Goal: Transaction & Acquisition: Purchase product/service

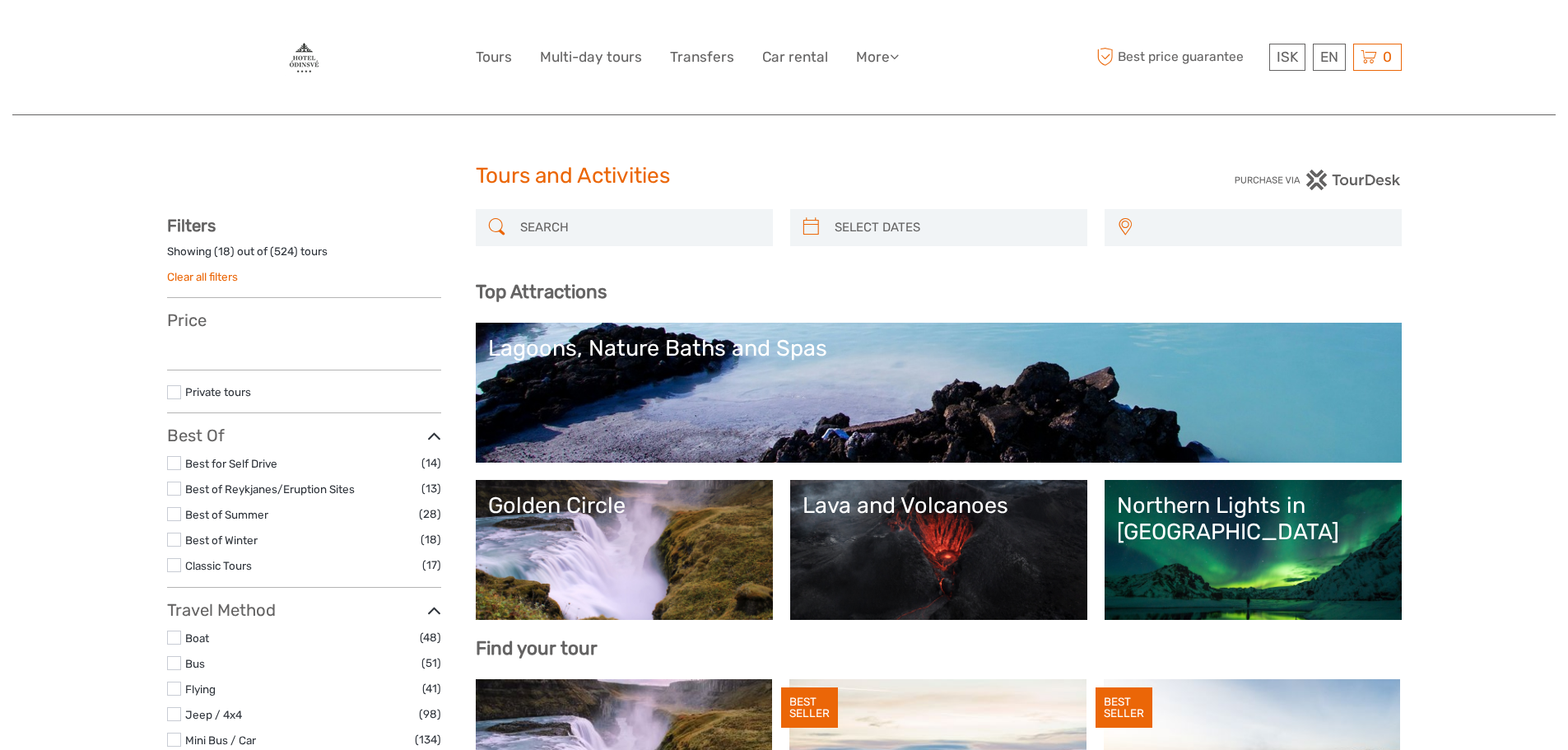
select select
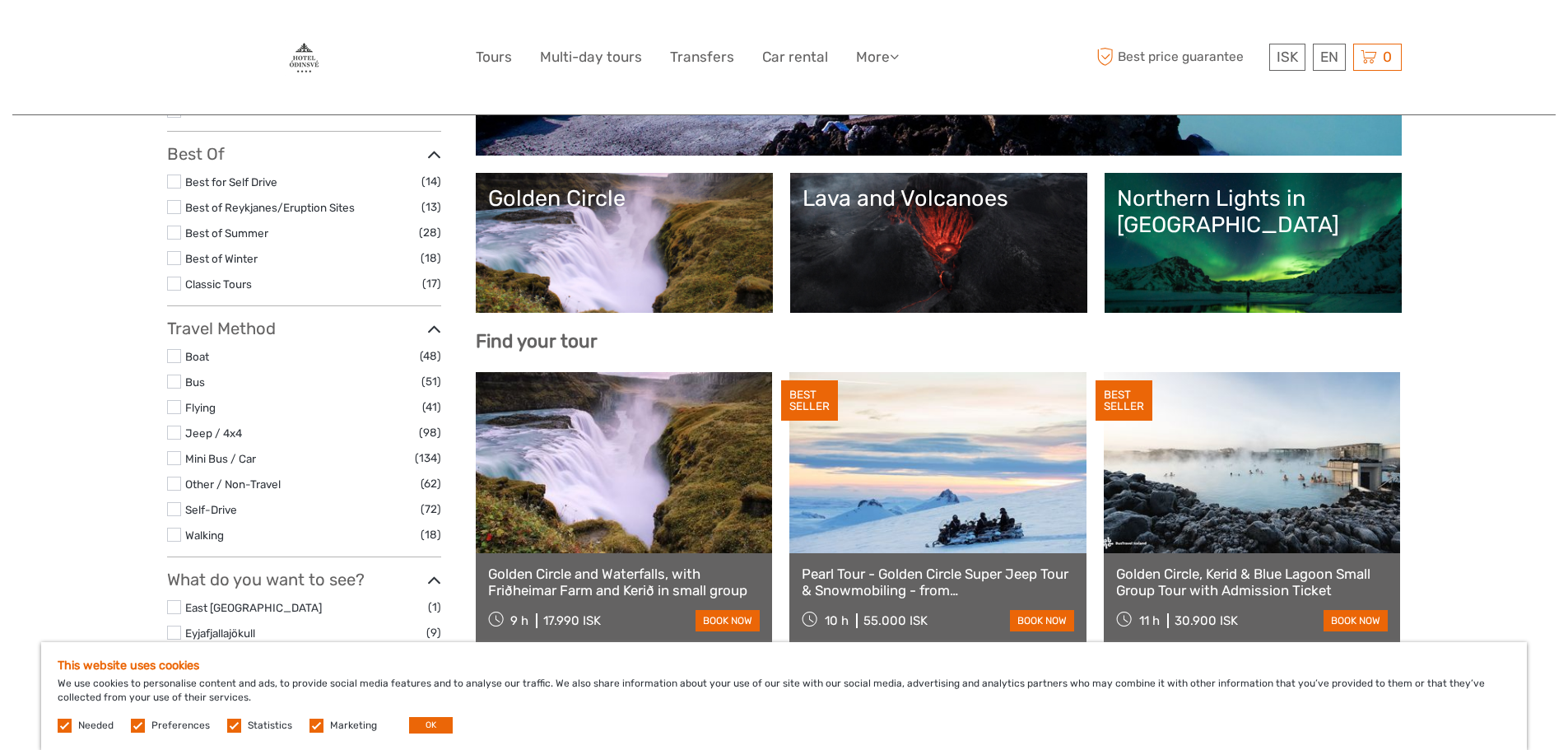
scroll to position [329, 0]
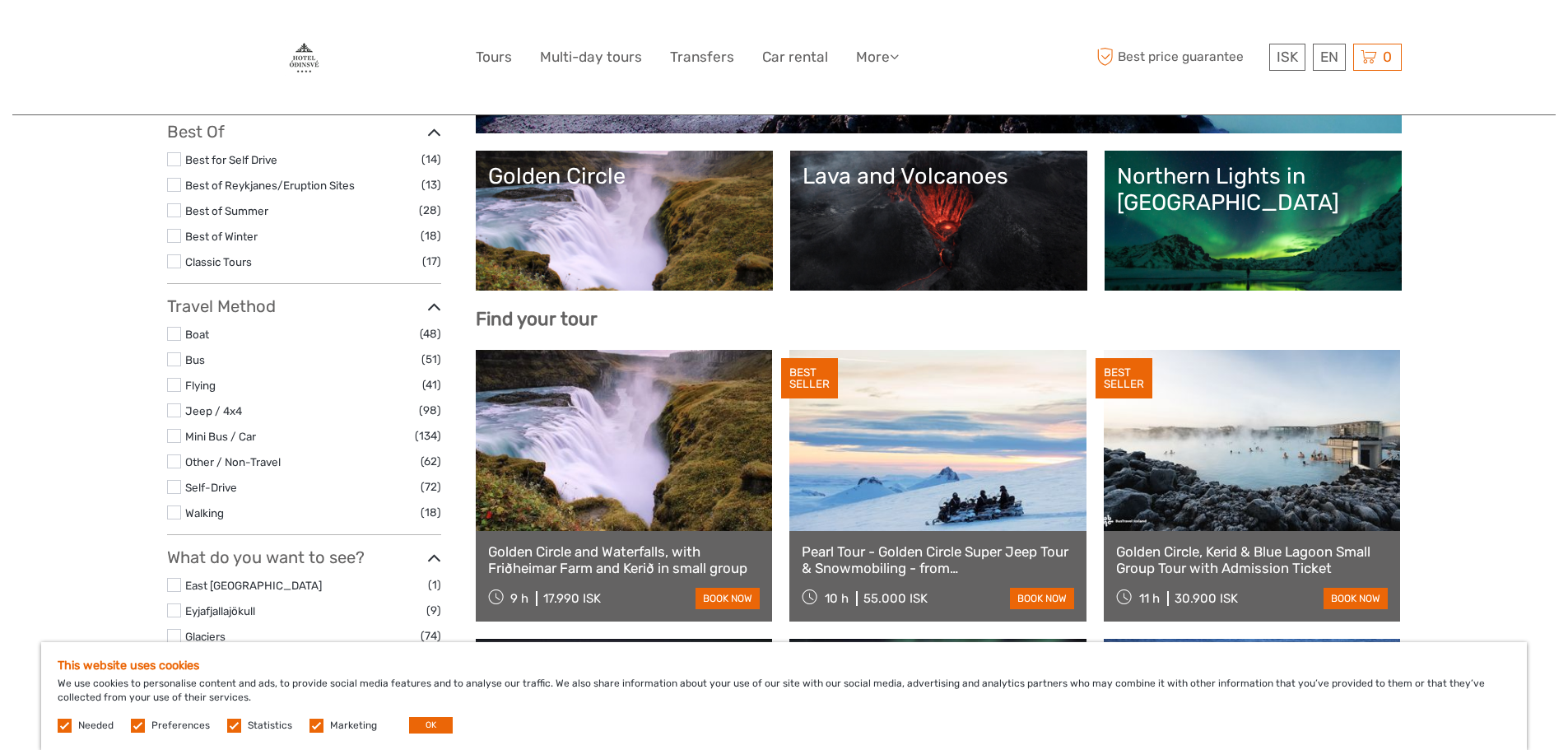
click at [173, 513] on label at bounding box center [174, 512] width 14 height 14
click at [0, 0] on input "checkbox" at bounding box center [0, 0] width 0 height 0
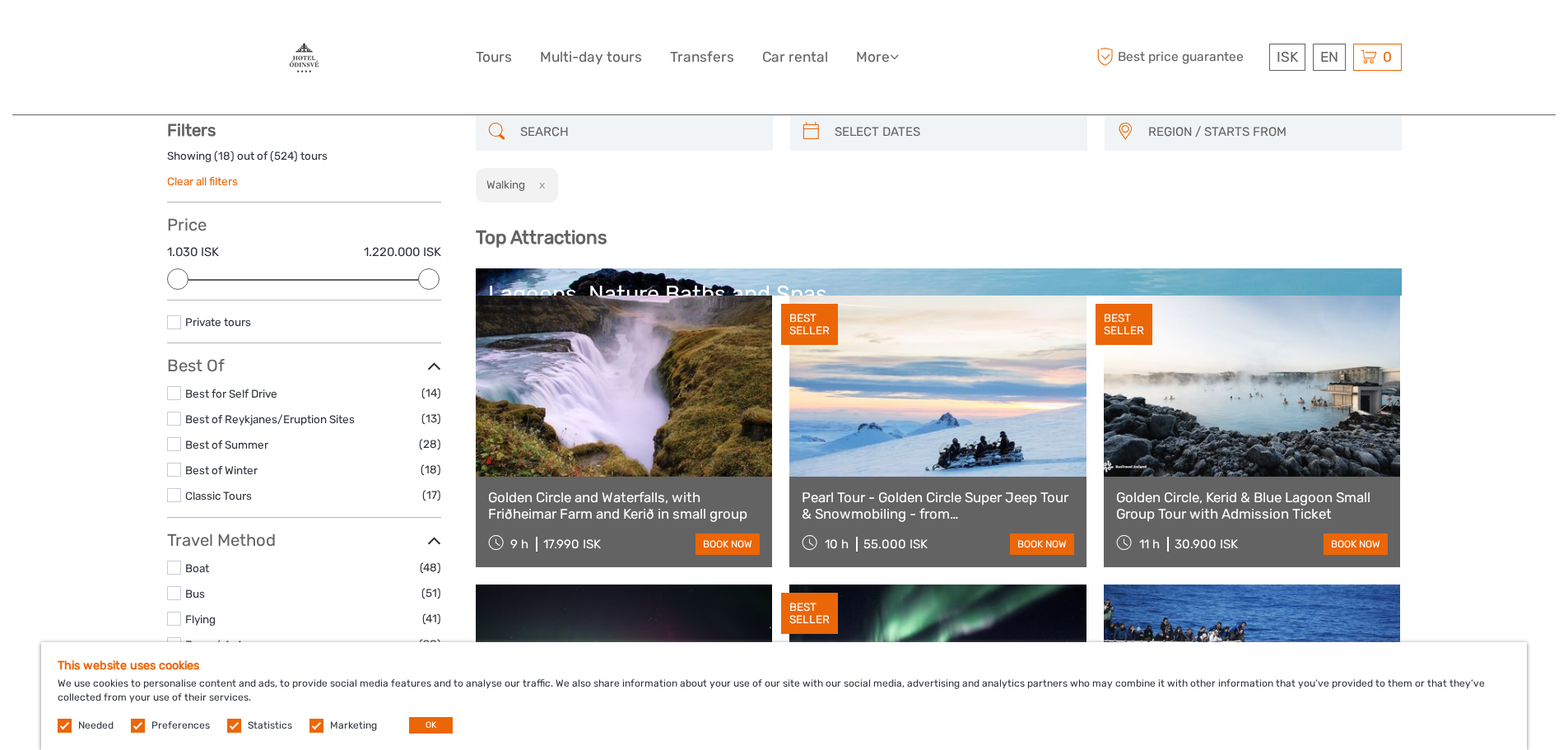
scroll to position [94, 0]
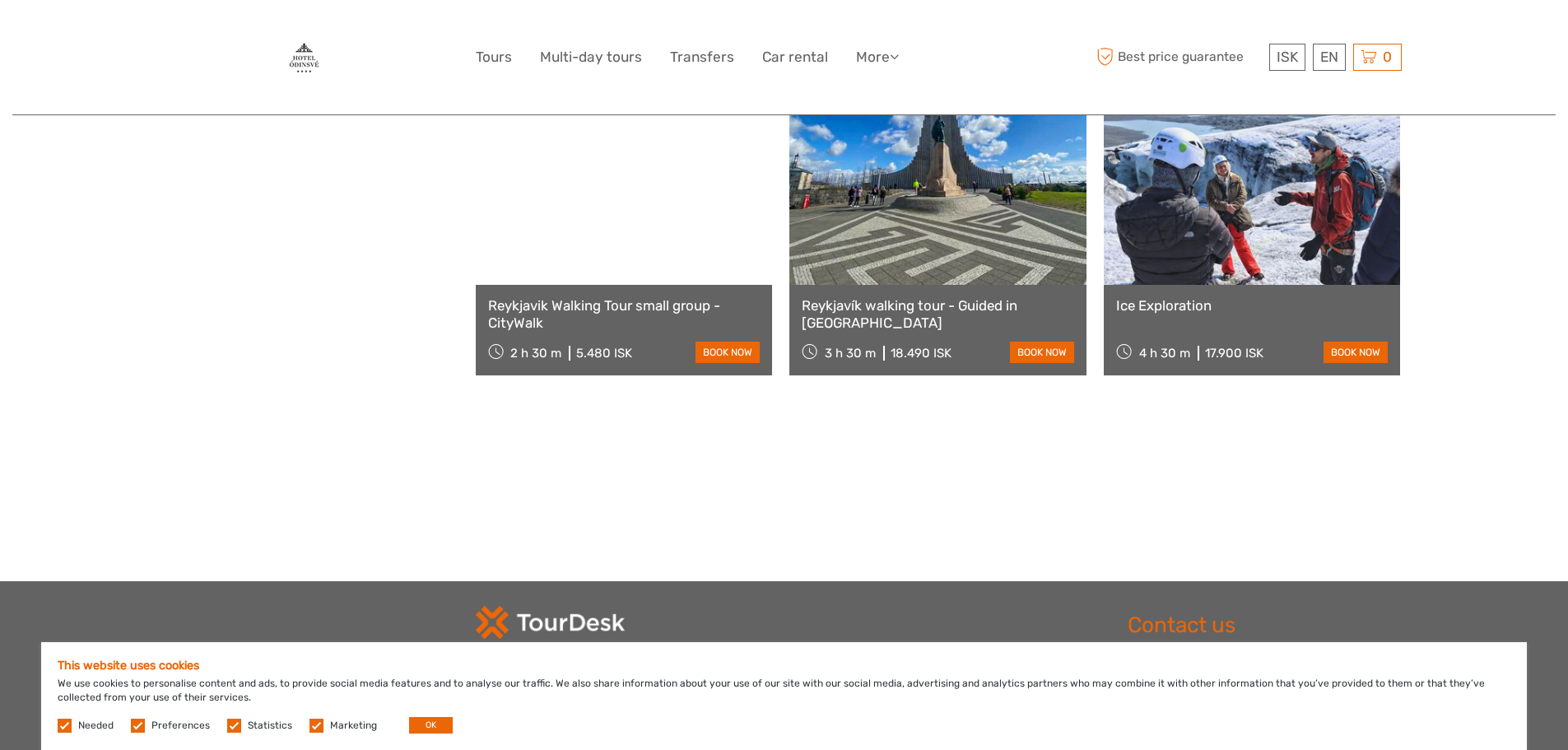
scroll to position [1658, 0]
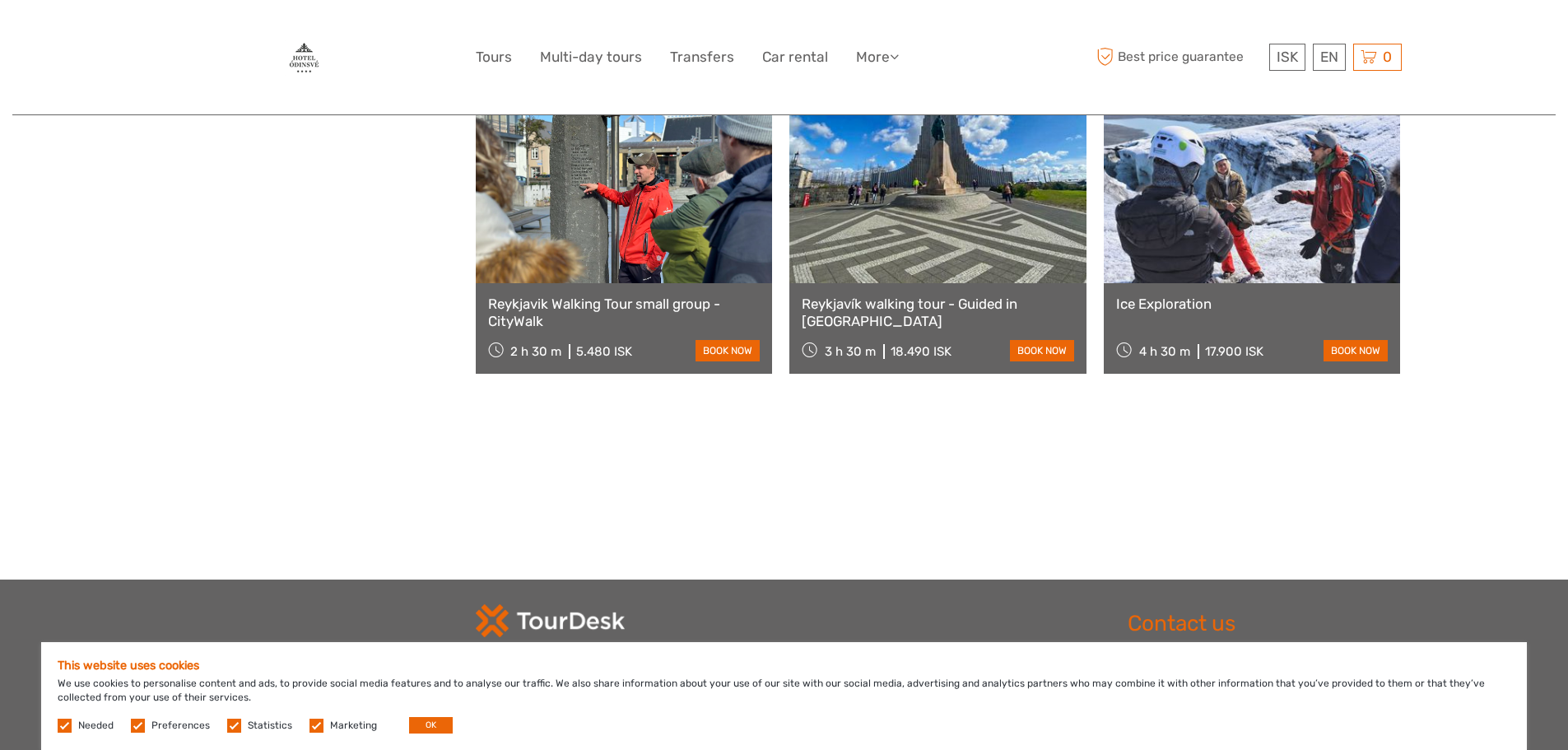
click at [671, 253] on link at bounding box center [625, 192] width 297 height 181
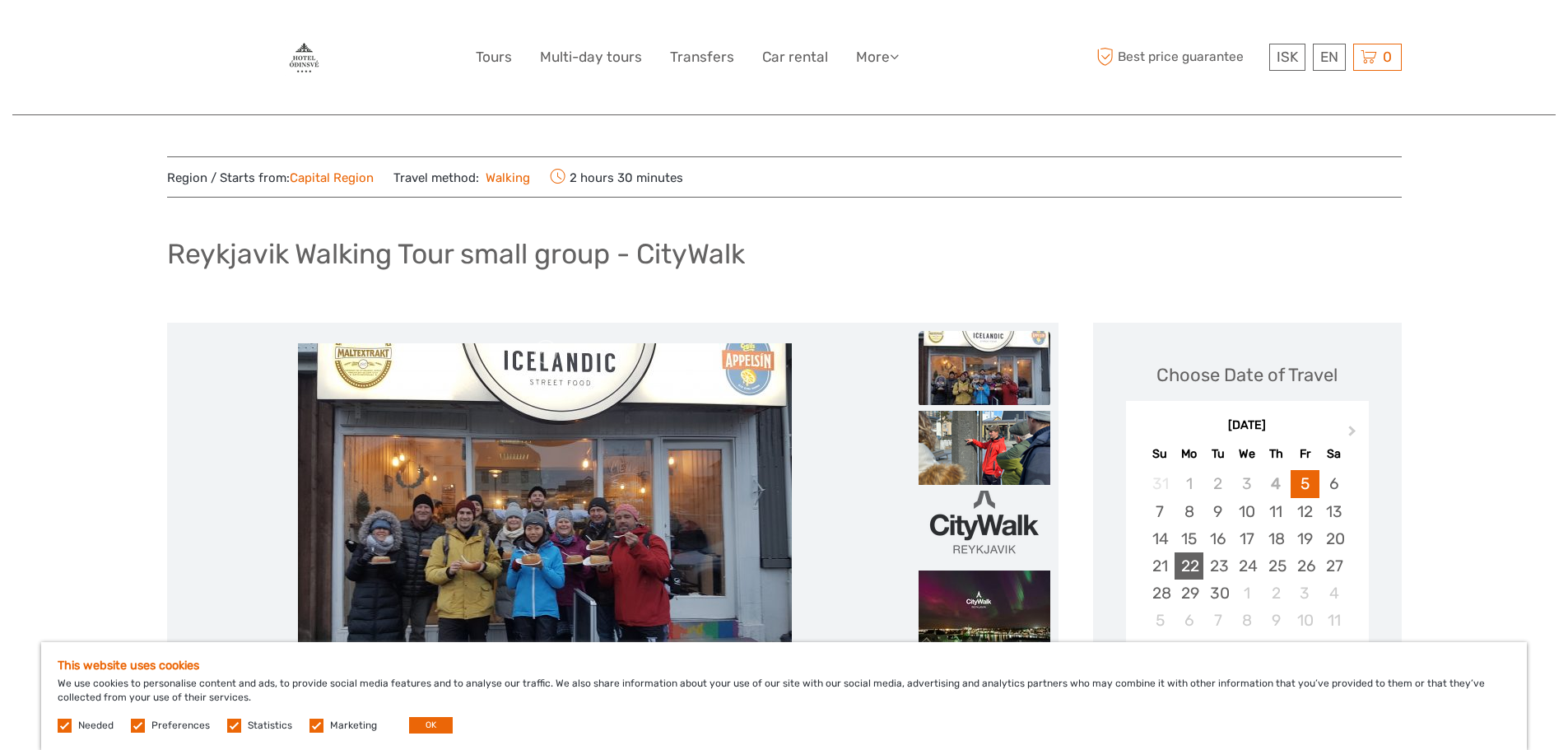
click at [1188, 567] on div "22" at bounding box center [1189, 566] width 29 height 27
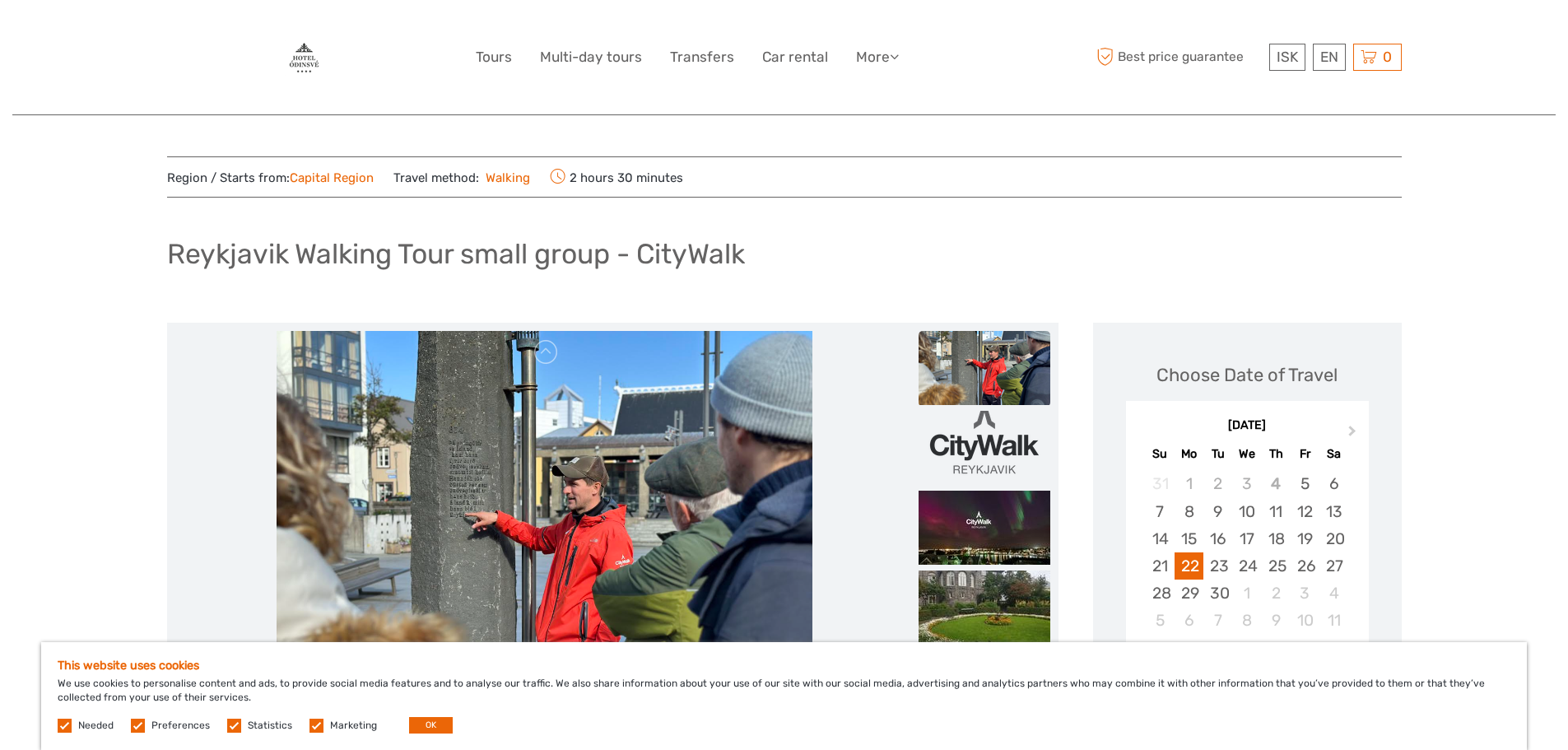
scroll to position [82, 0]
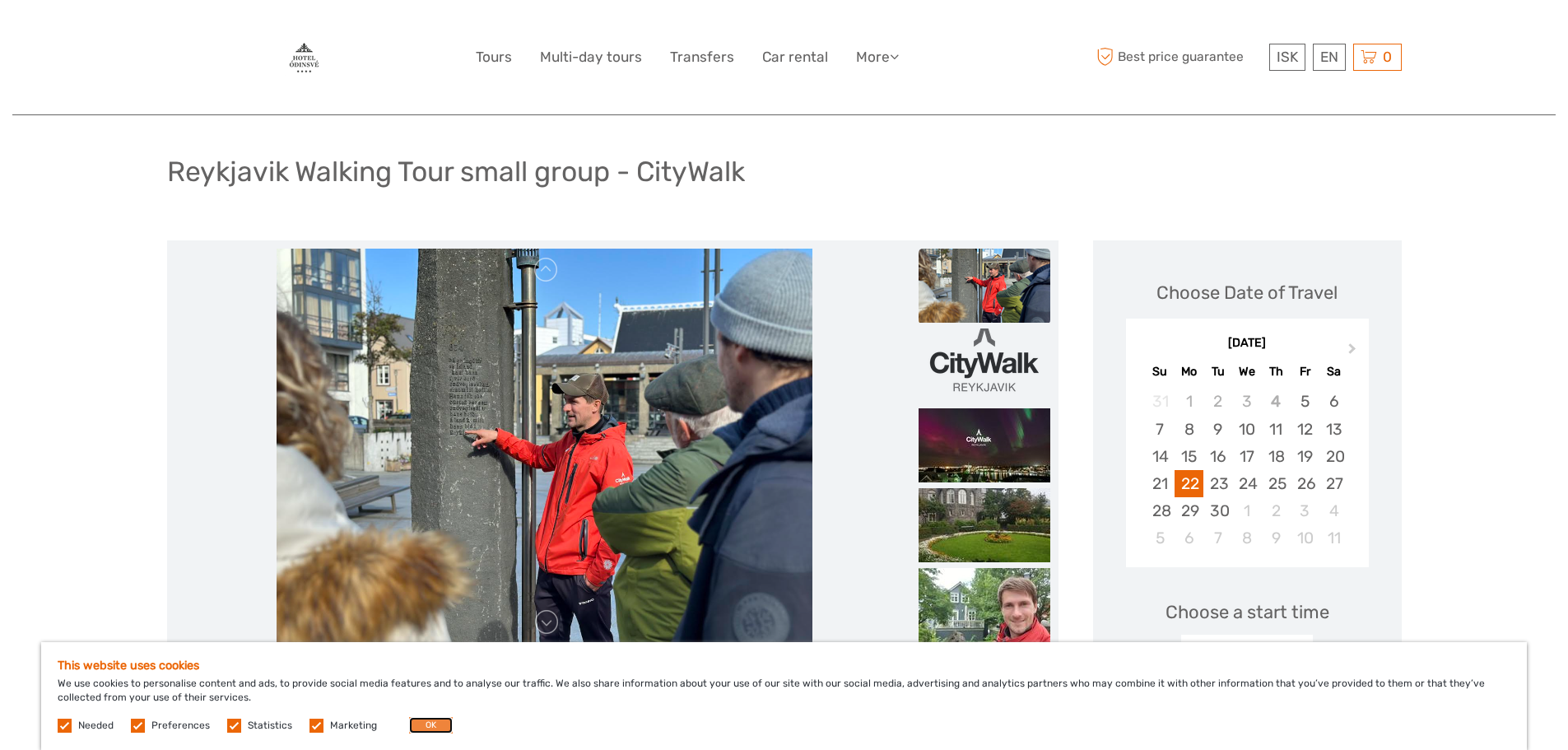
click at [437, 723] on button "OK" at bounding box center [430, 725] width 44 height 16
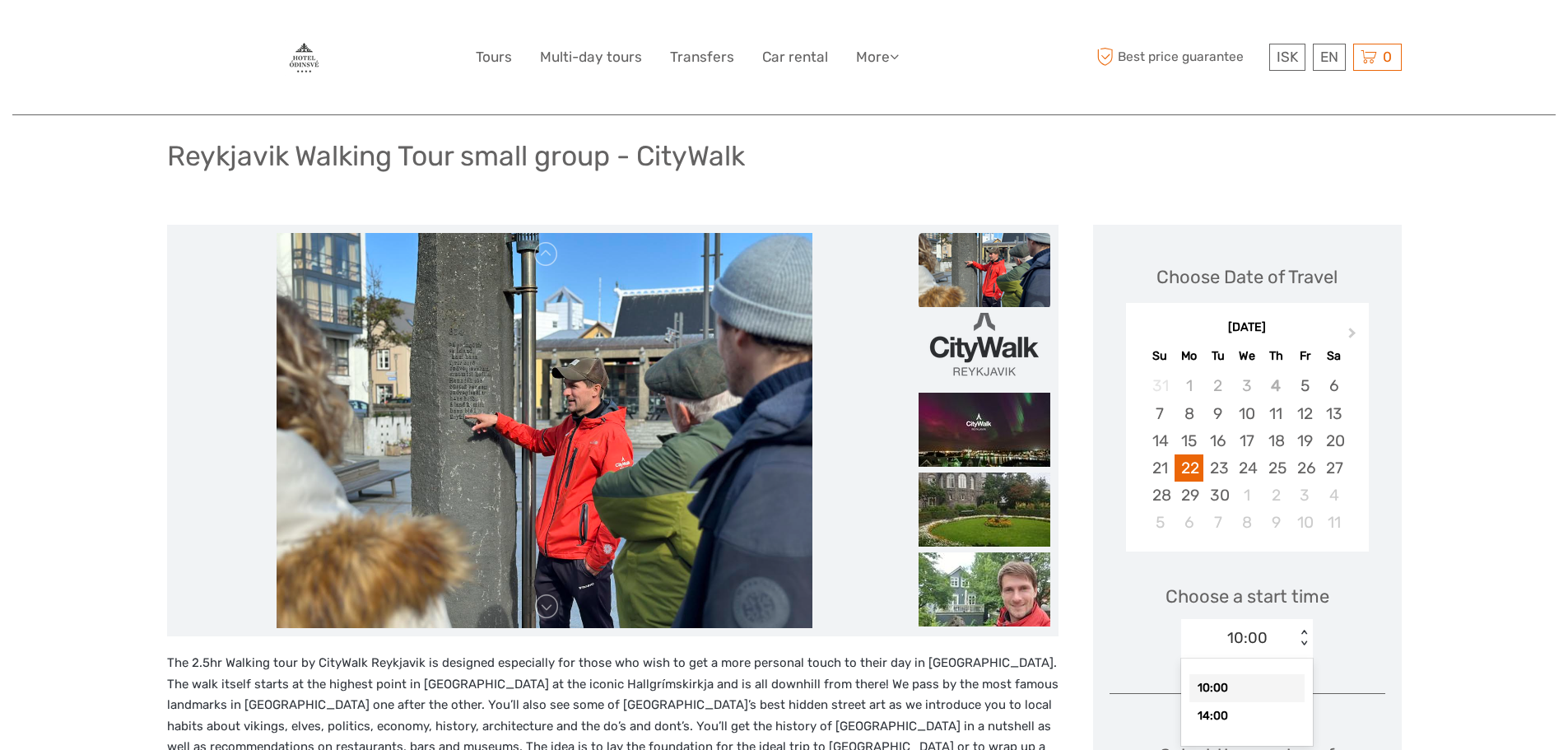
scroll to position [101, 0]
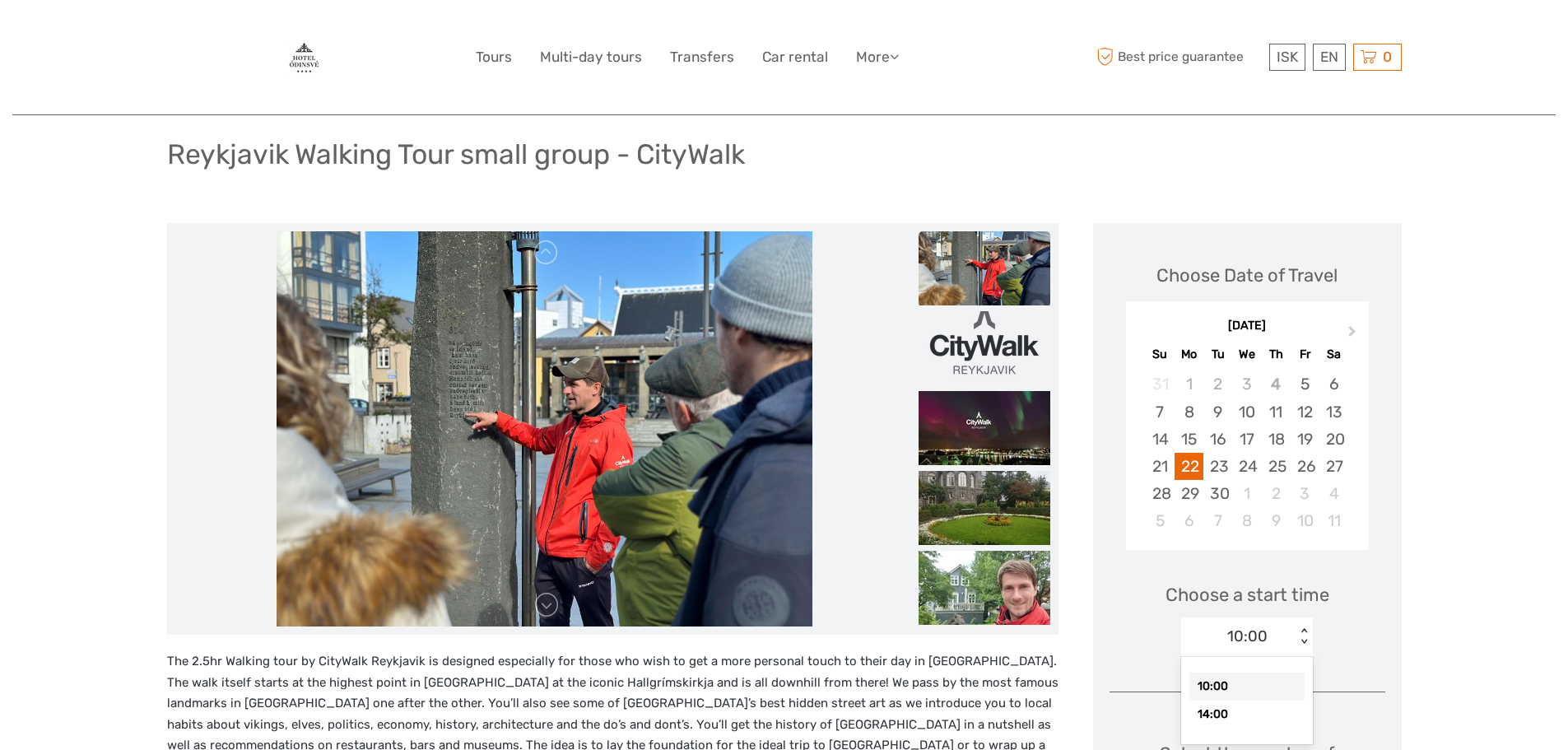
click at [1309, 657] on div "option 10:00 selected, 1 of 2. 2 results available. Use Up and Down to choose o…" at bounding box center [1247, 637] width 131 height 40
click at [1229, 711] on div "14:00" at bounding box center [1248, 713] width 115 height 28
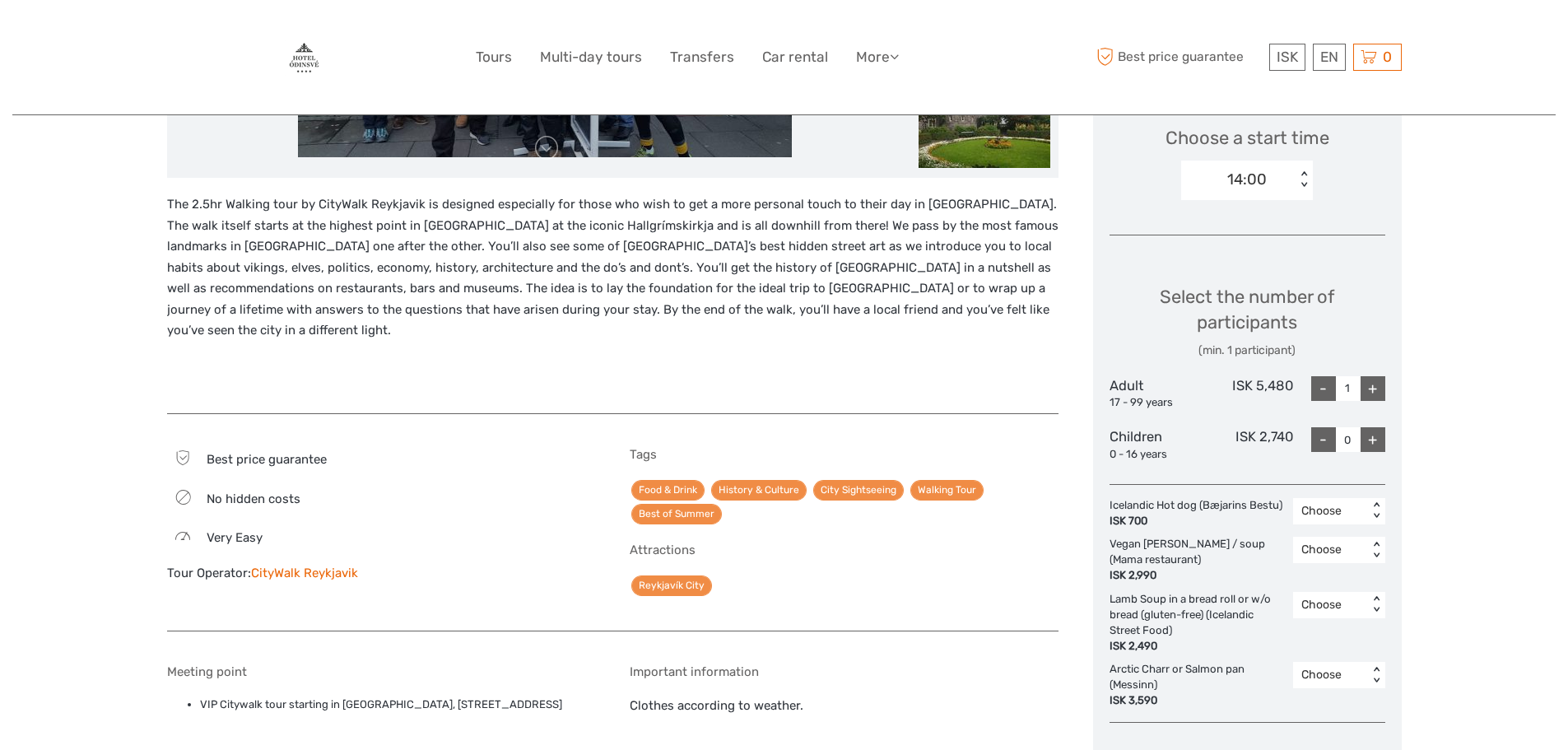
scroll to position [595, 0]
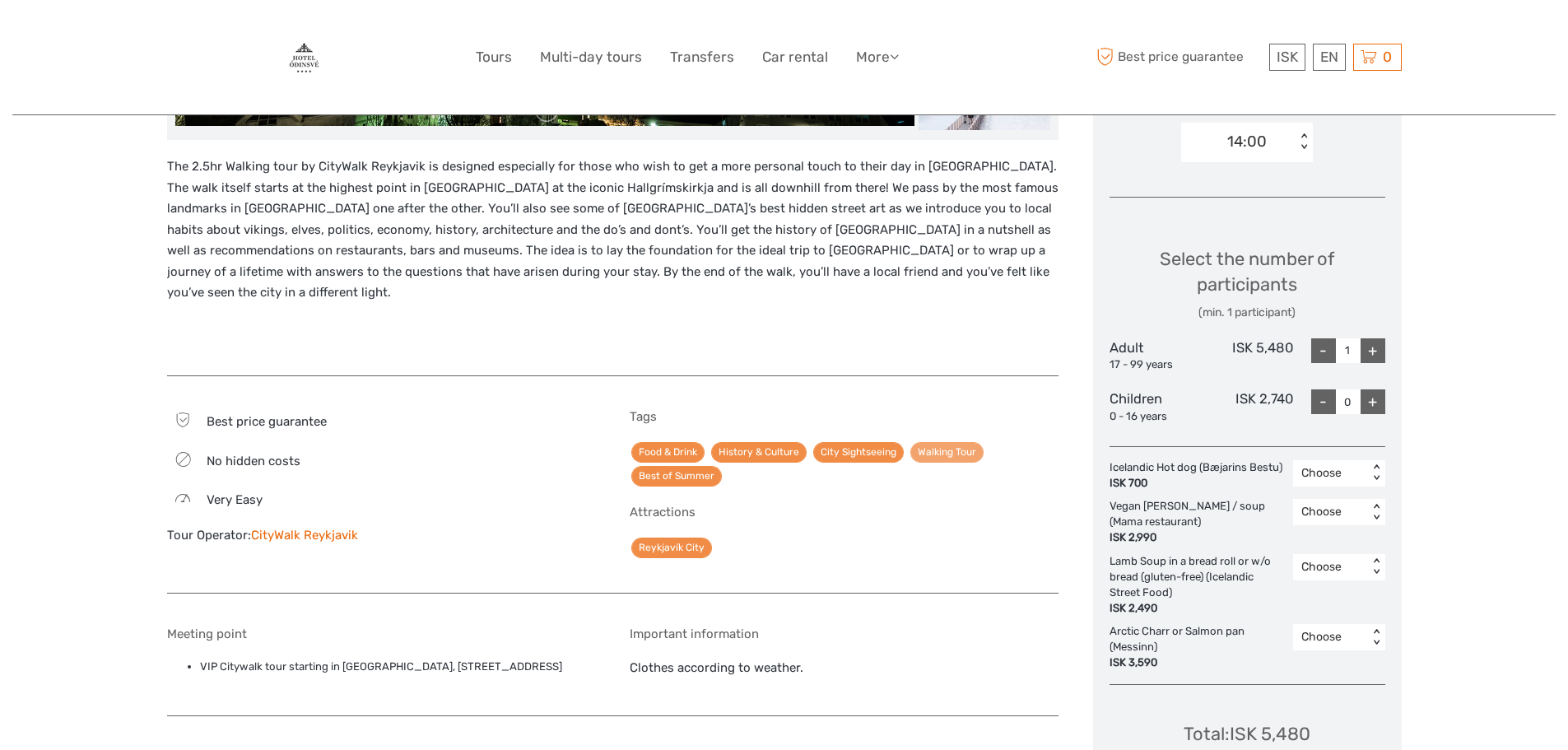
click at [935, 442] on link "Walking Tour" at bounding box center [947, 453] width 73 height 21
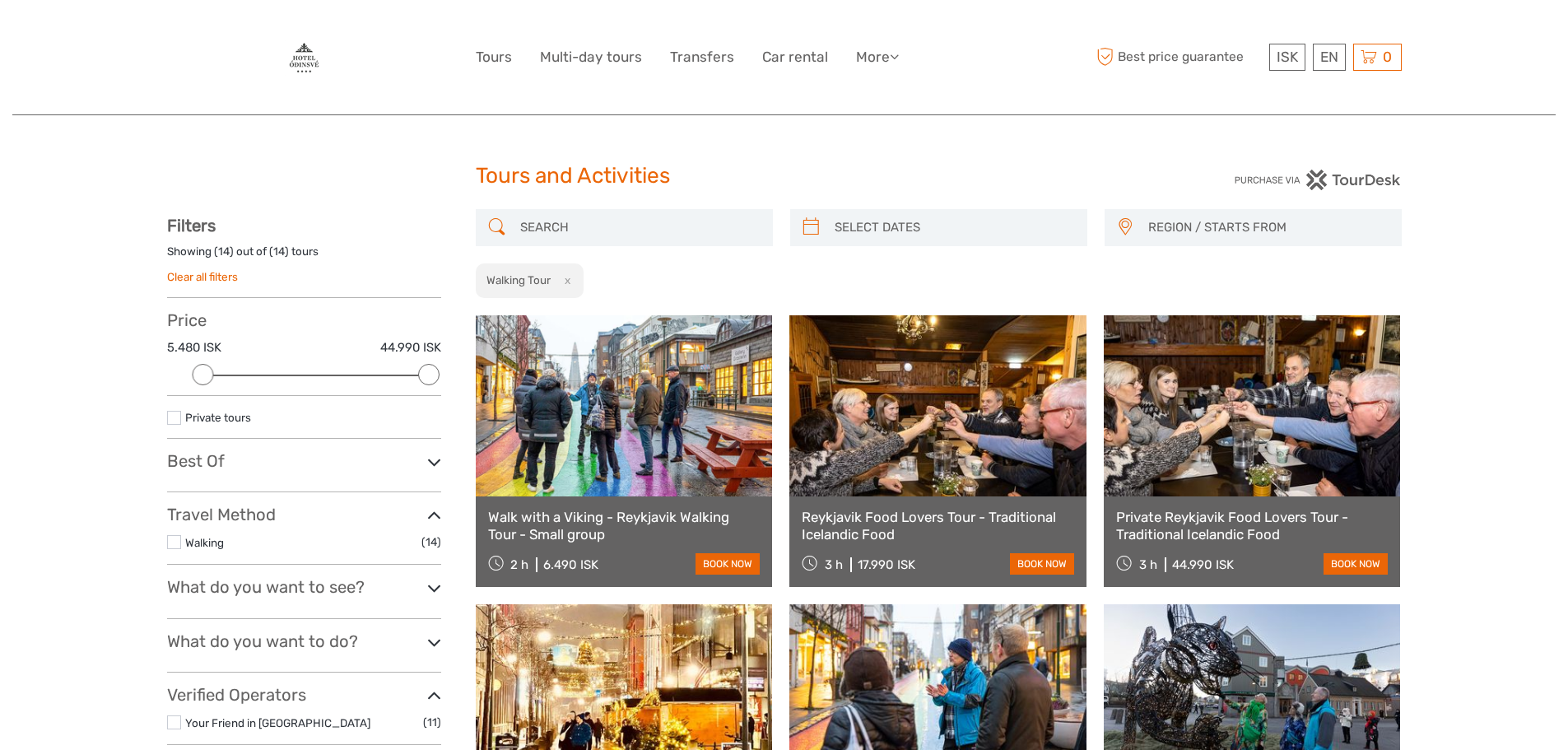
select select
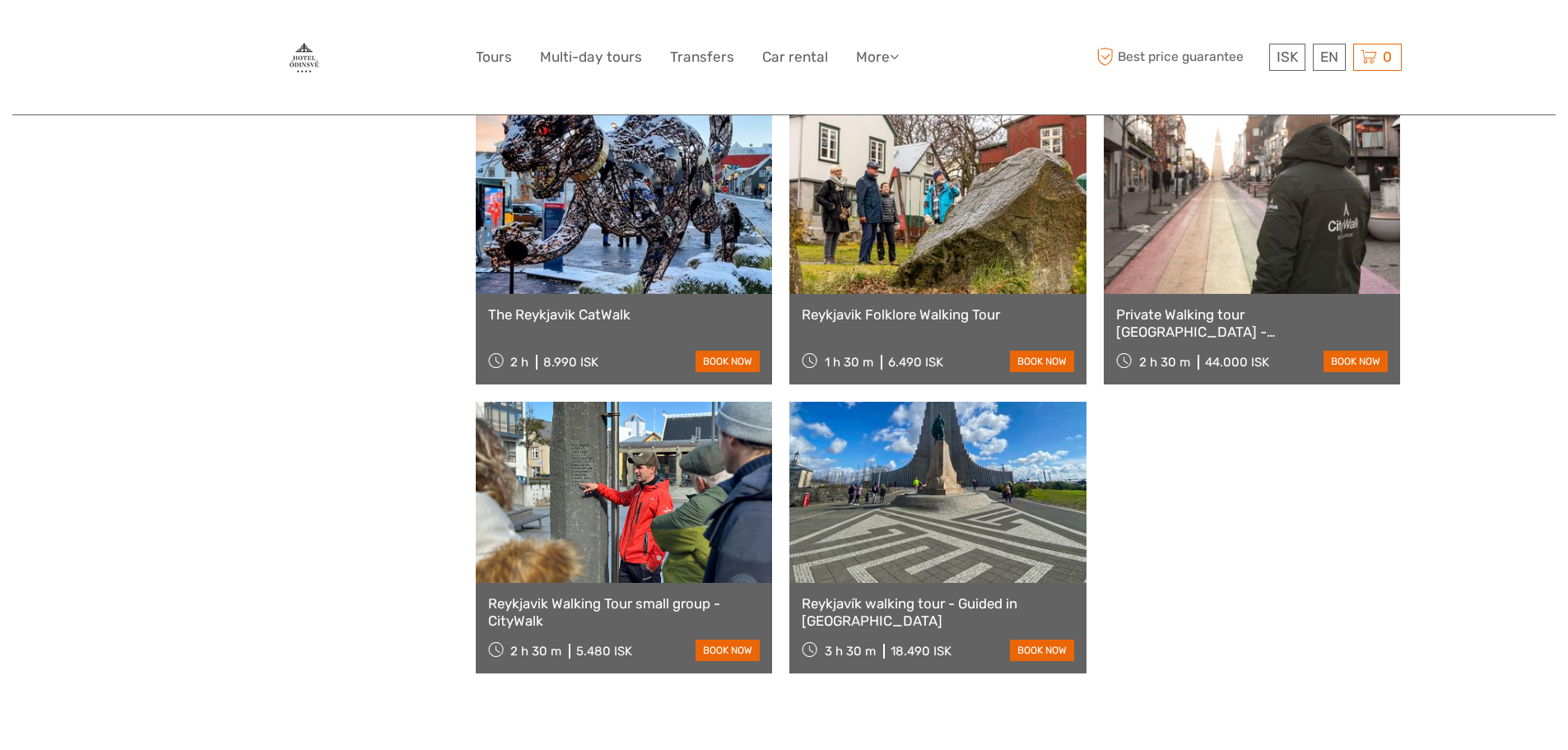
scroll to position [1070, 0]
click at [676, 565] on link at bounding box center [625, 491] width 297 height 181
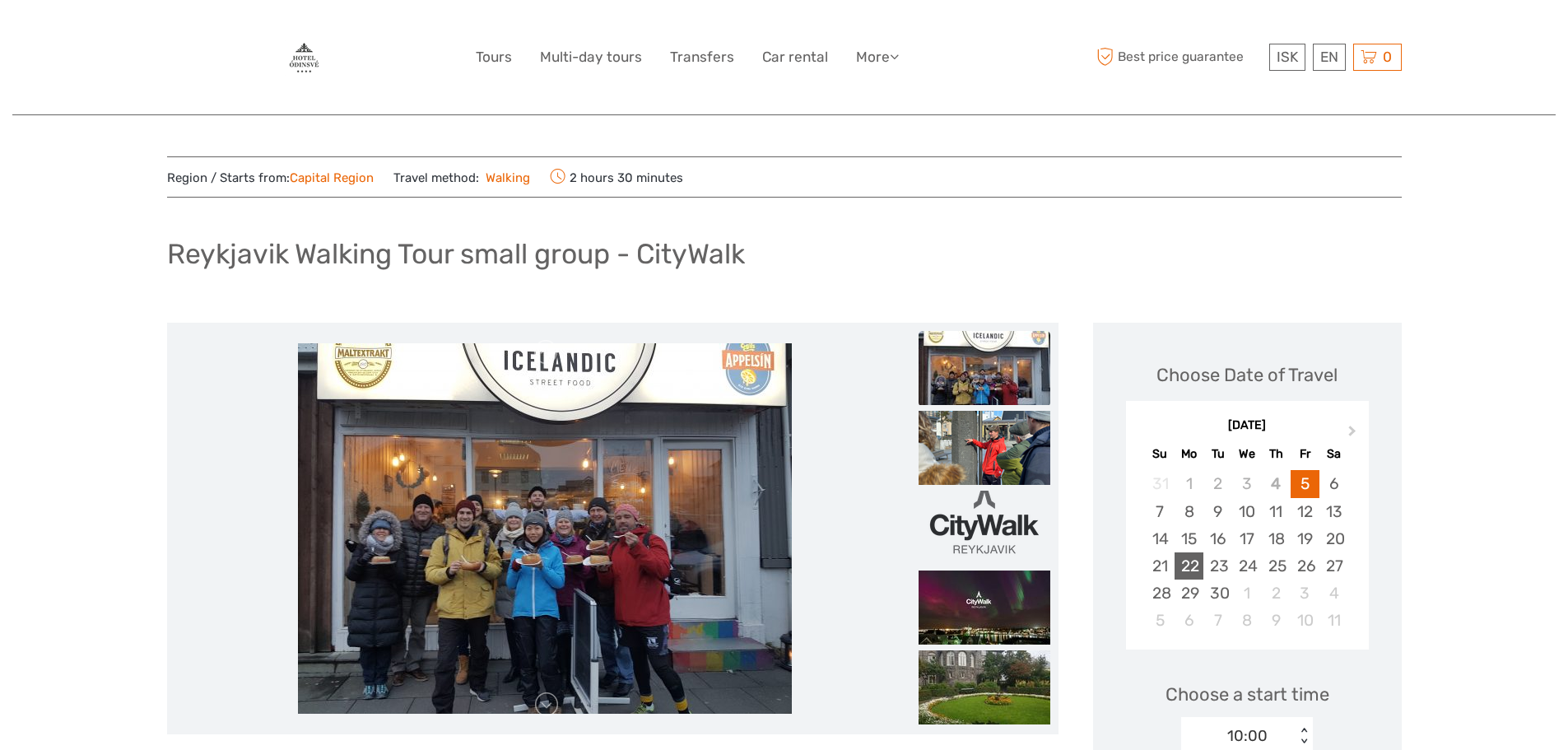
click at [1188, 569] on div "22" at bounding box center [1189, 566] width 29 height 27
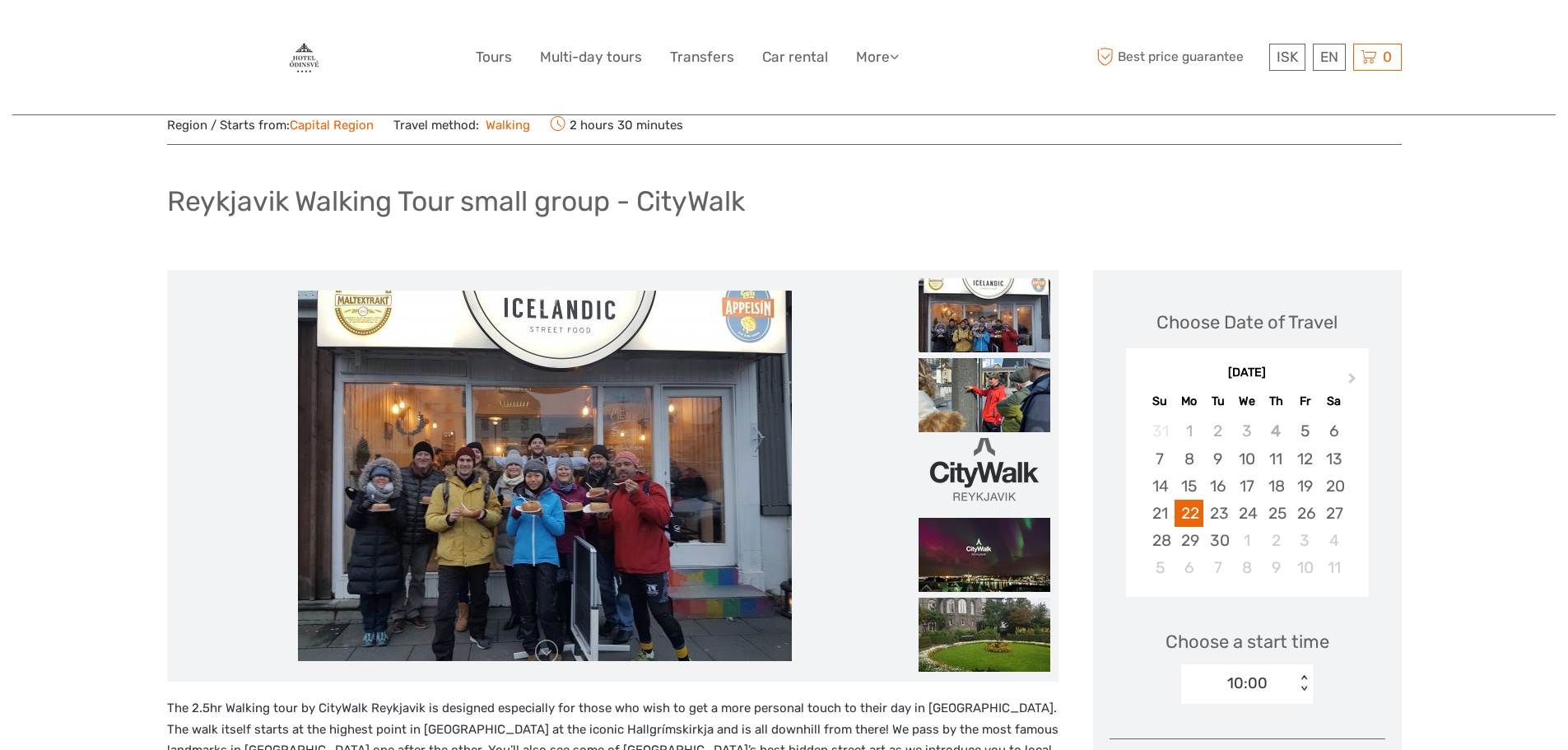
scroll to position [82, 0]
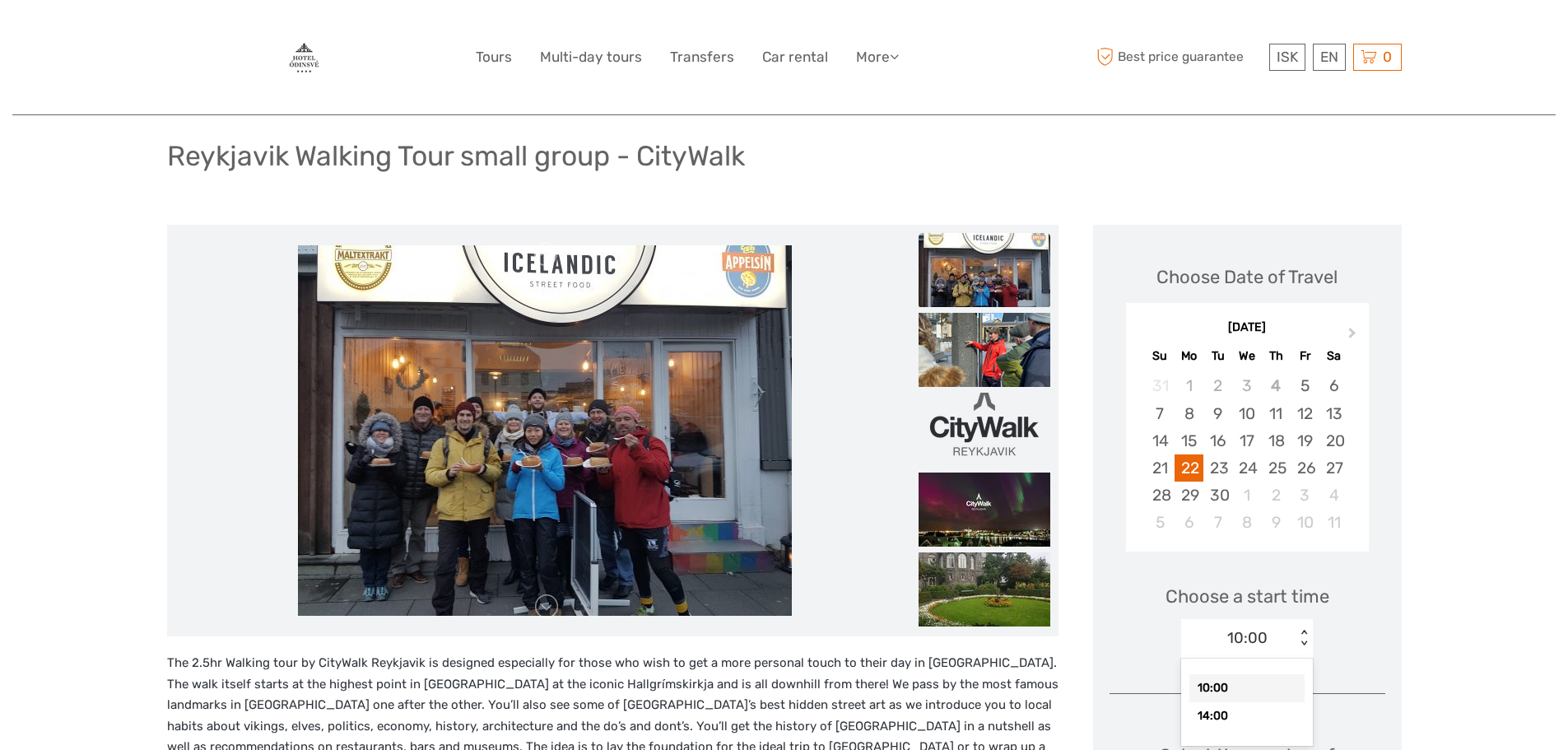
click at [1305, 659] on div "option 10:00 selected, 1 of 2. 2 results available. Use Up and Down to choose o…" at bounding box center [1247, 639] width 131 height 40
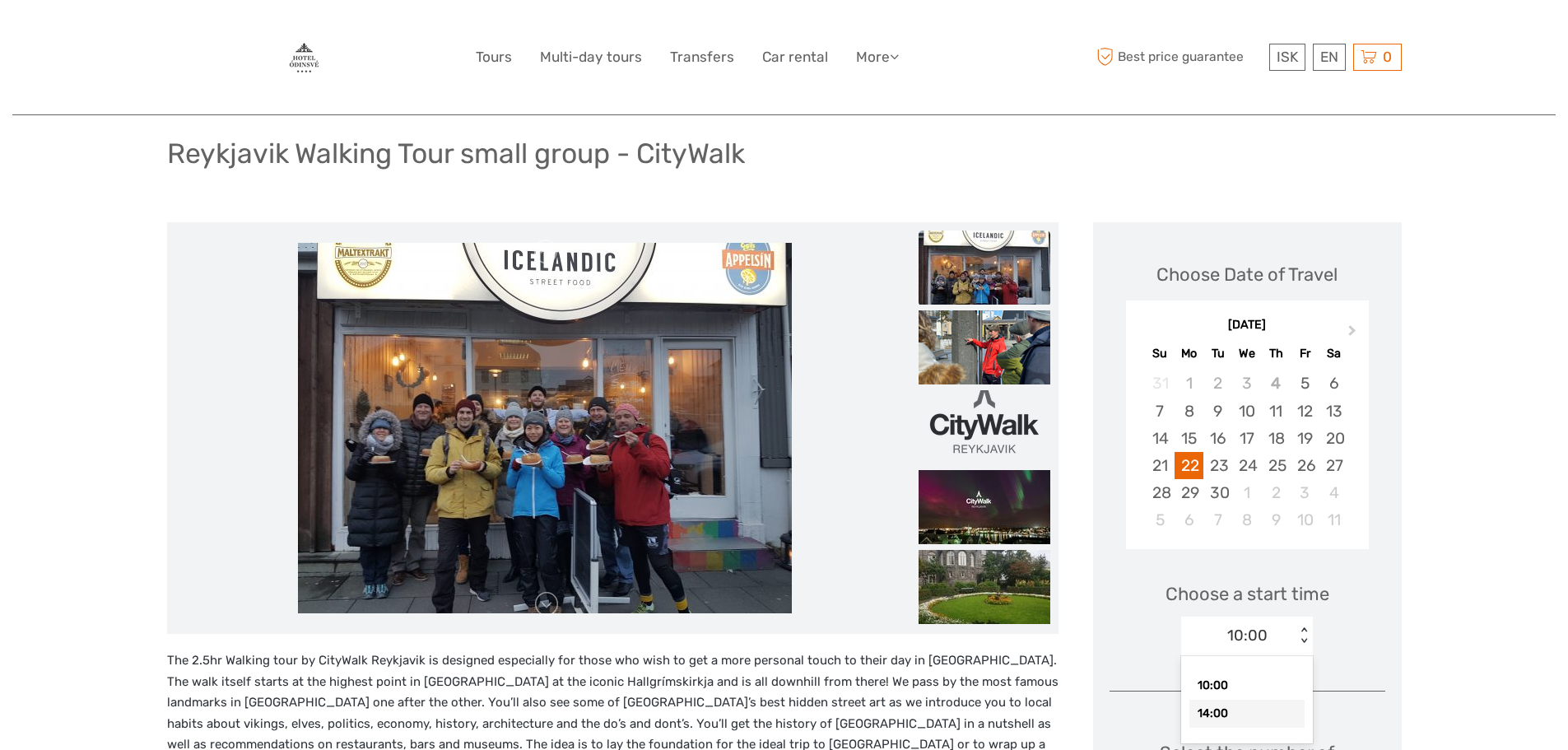
click at [1235, 716] on div "14:00" at bounding box center [1248, 713] width 115 height 28
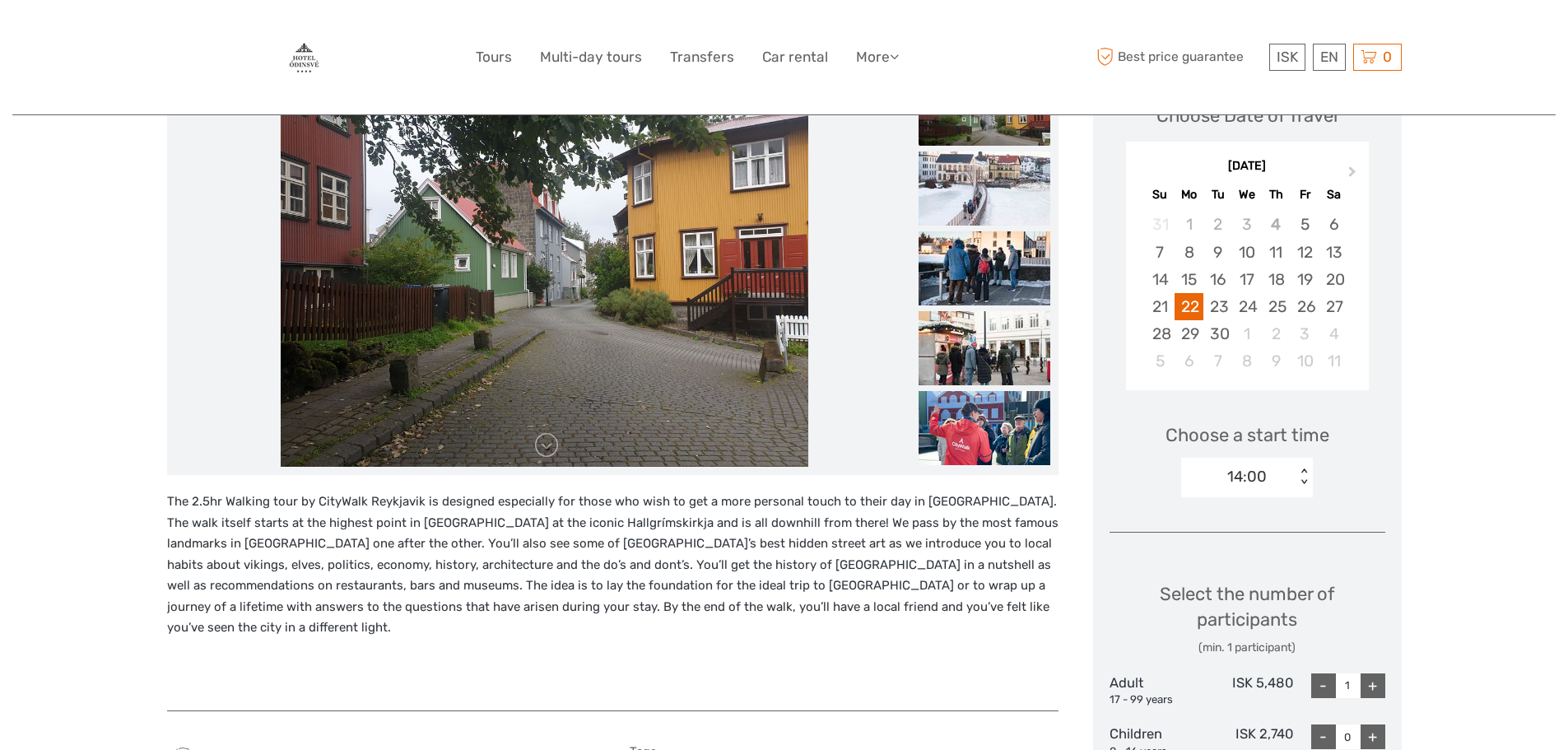
scroll to position [40, 0]
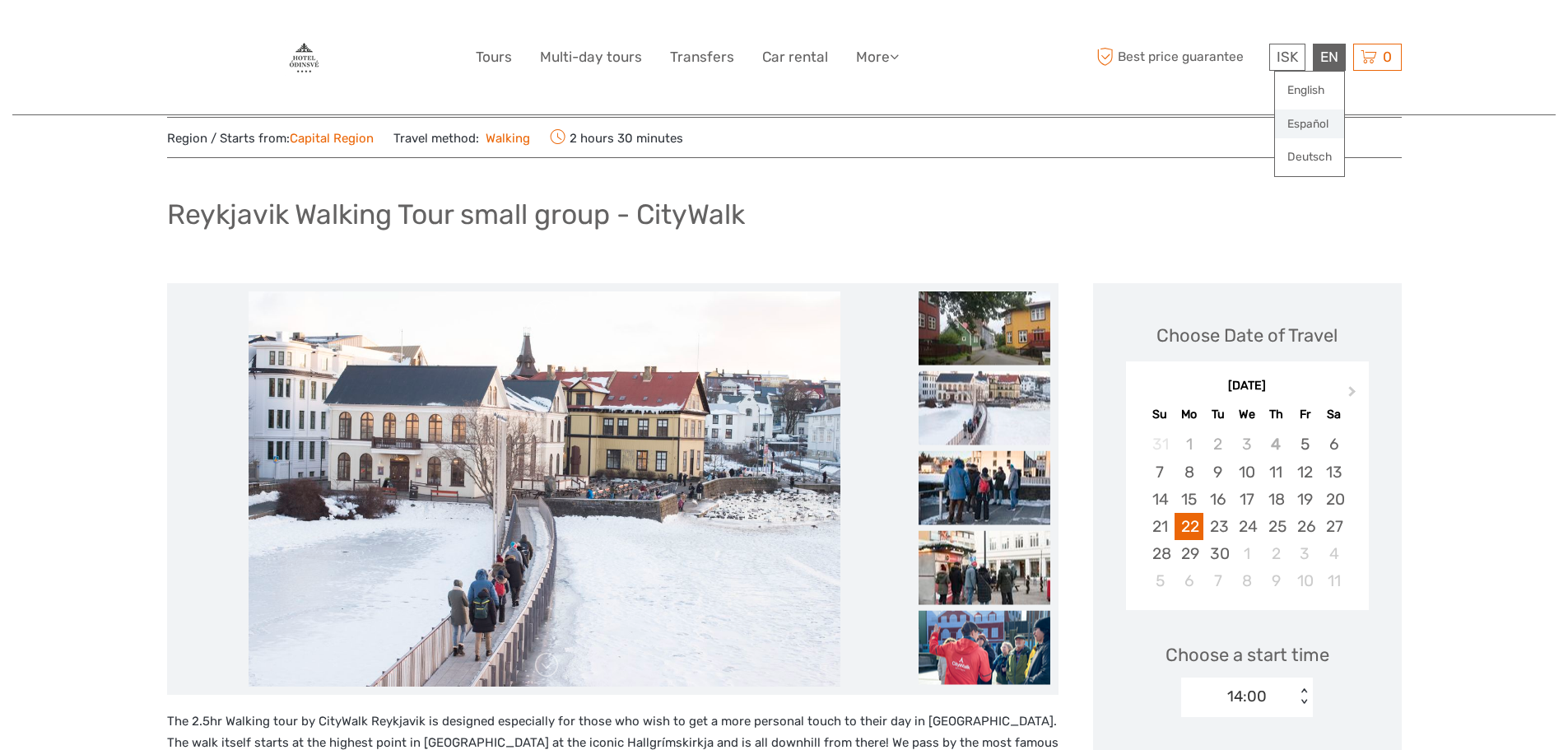
click at [1308, 127] on link "Español" at bounding box center [1309, 124] width 69 height 29
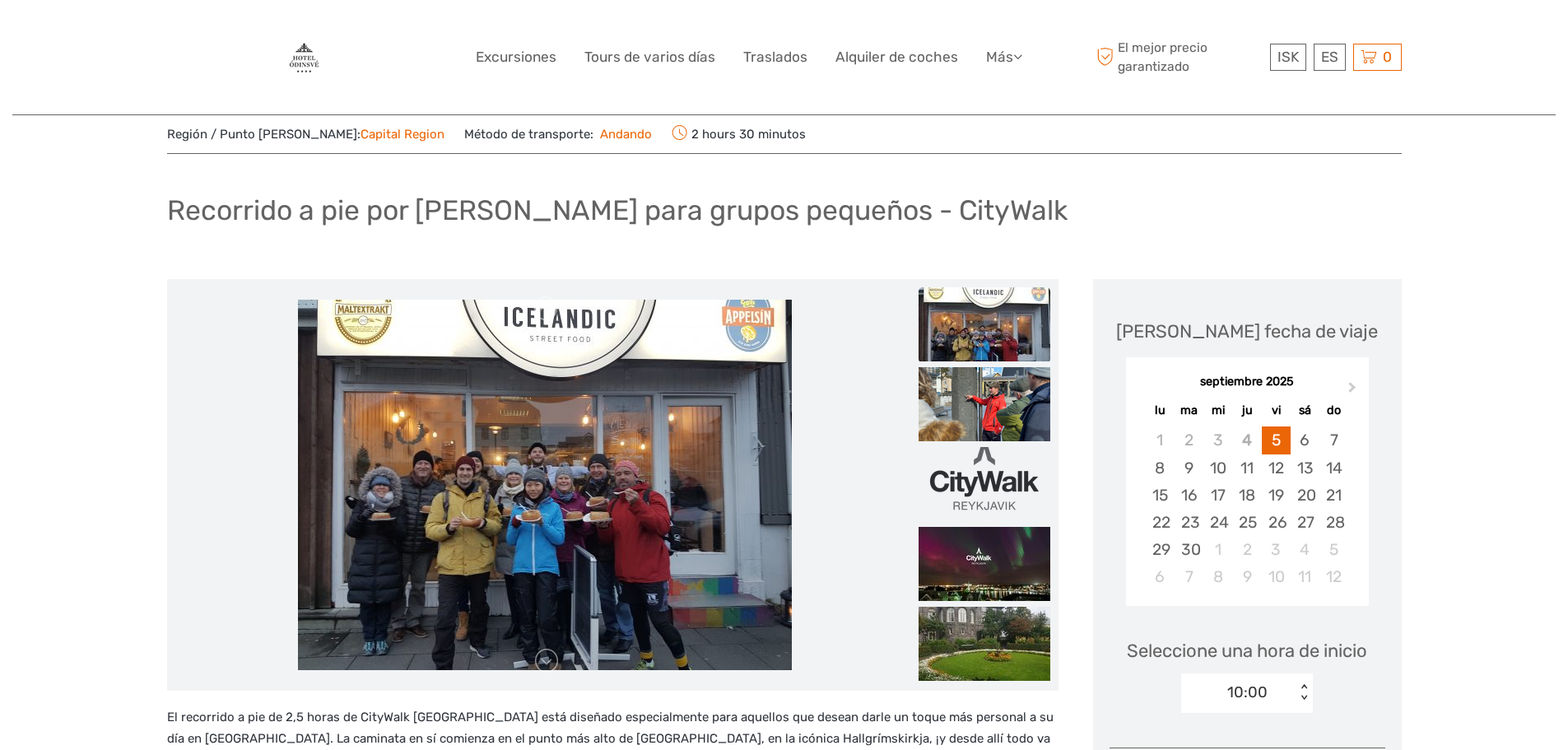
scroll to position [82, 0]
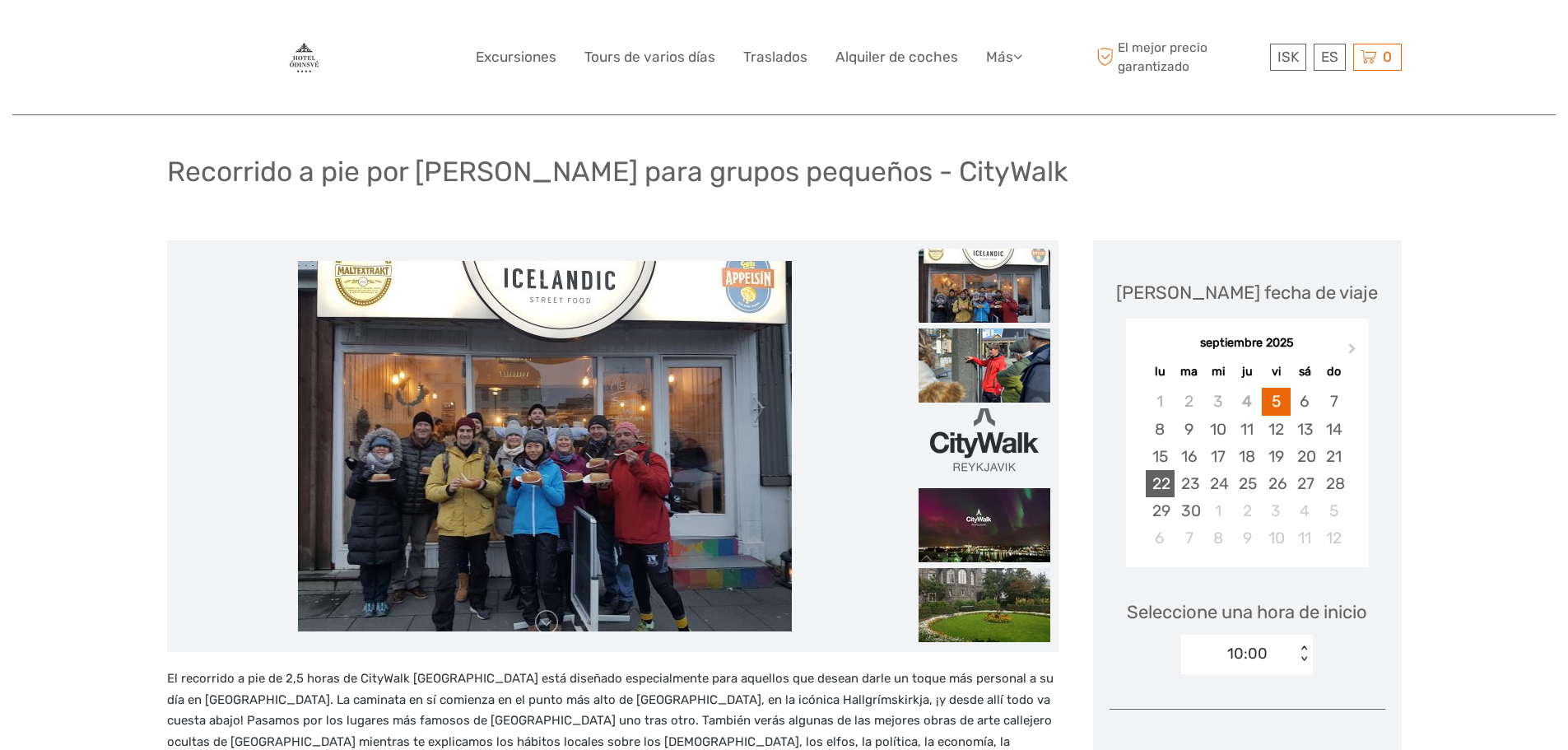
click at [1156, 484] on div "22" at bounding box center [1161, 484] width 29 height 27
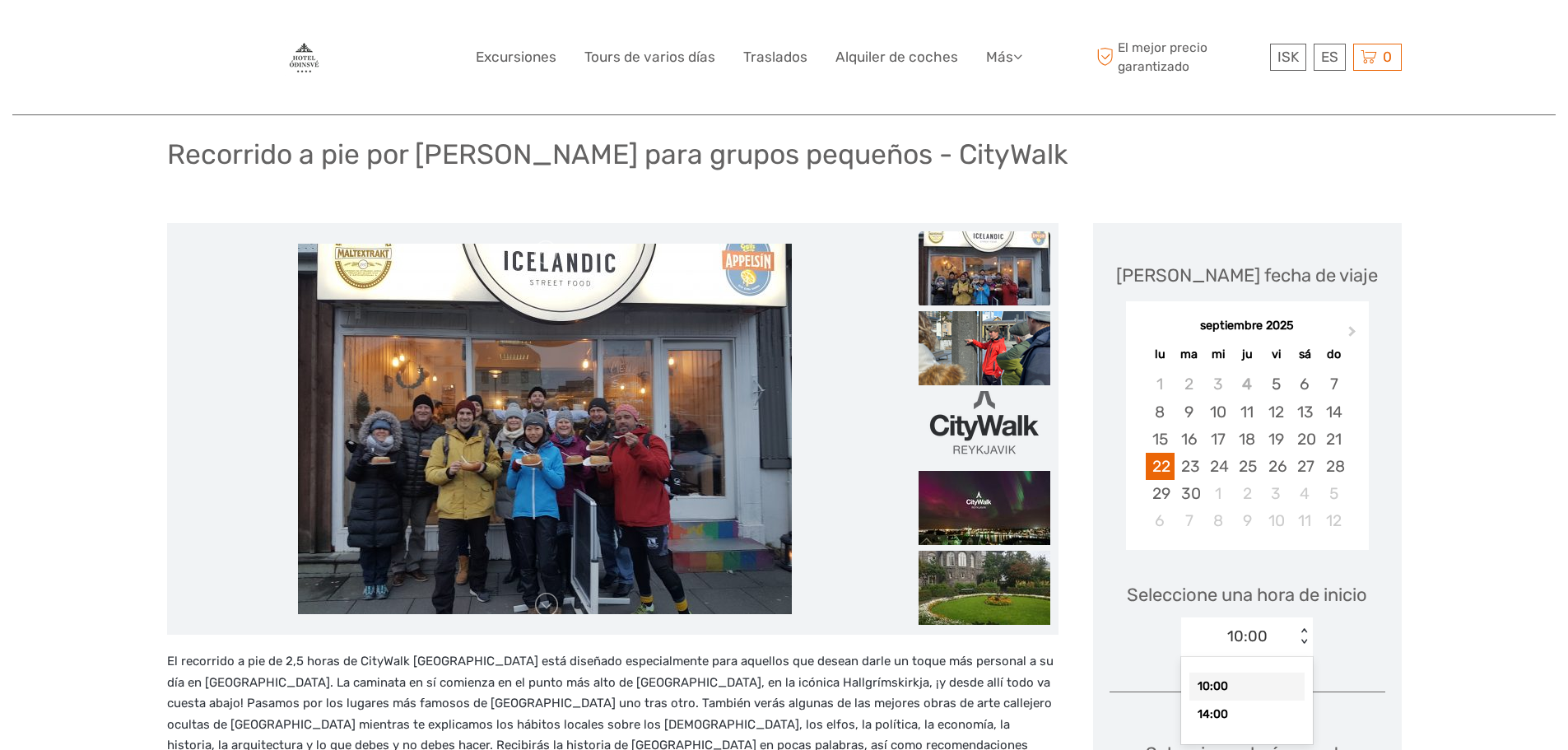
click at [1303, 657] on div "option 10:00 selected, 1 of 2. 2 results available. Use Up and Down to choose o…" at bounding box center [1247, 637] width 131 height 40
click at [1232, 713] on div "14:00" at bounding box center [1248, 713] width 115 height 28
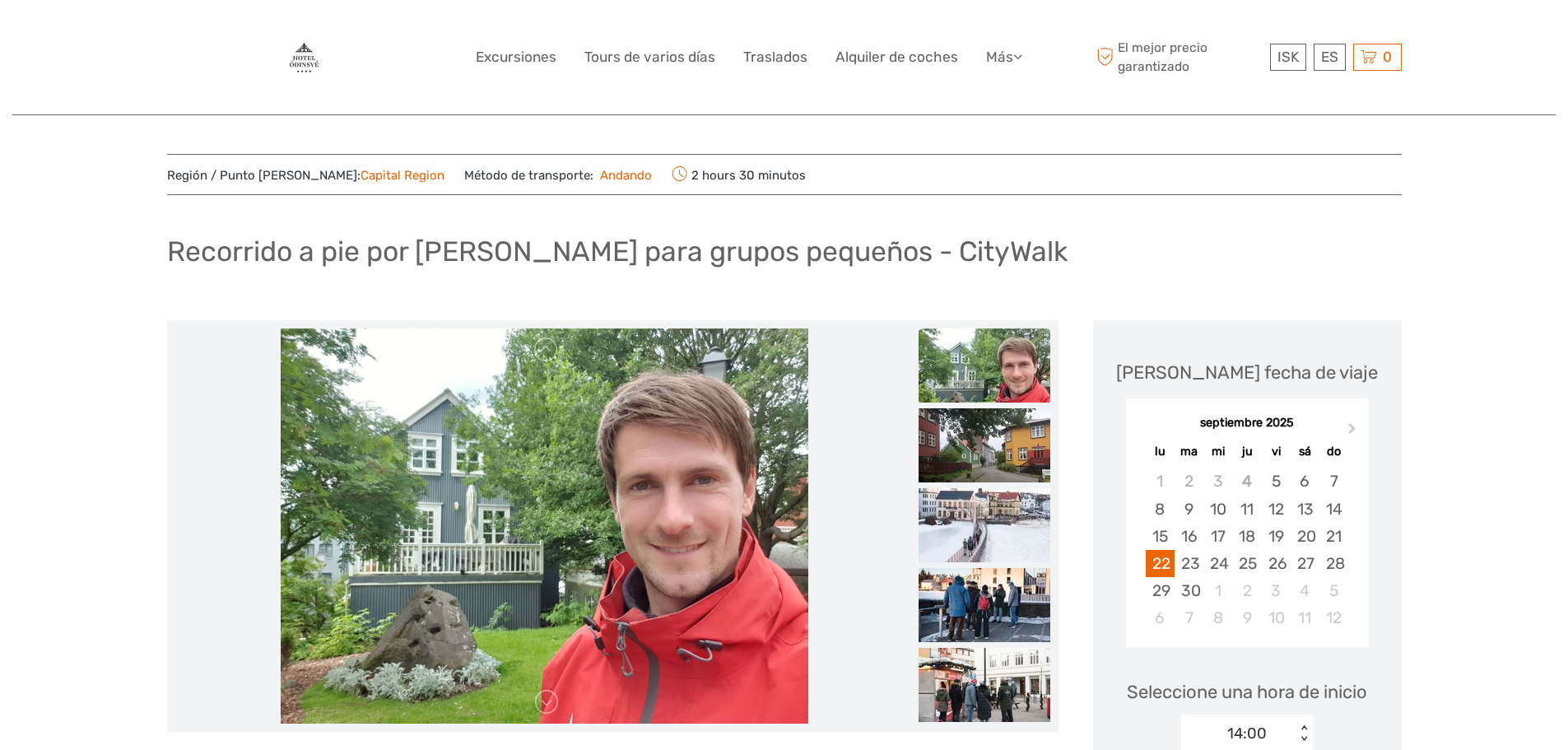
scroll to position [0, 0]
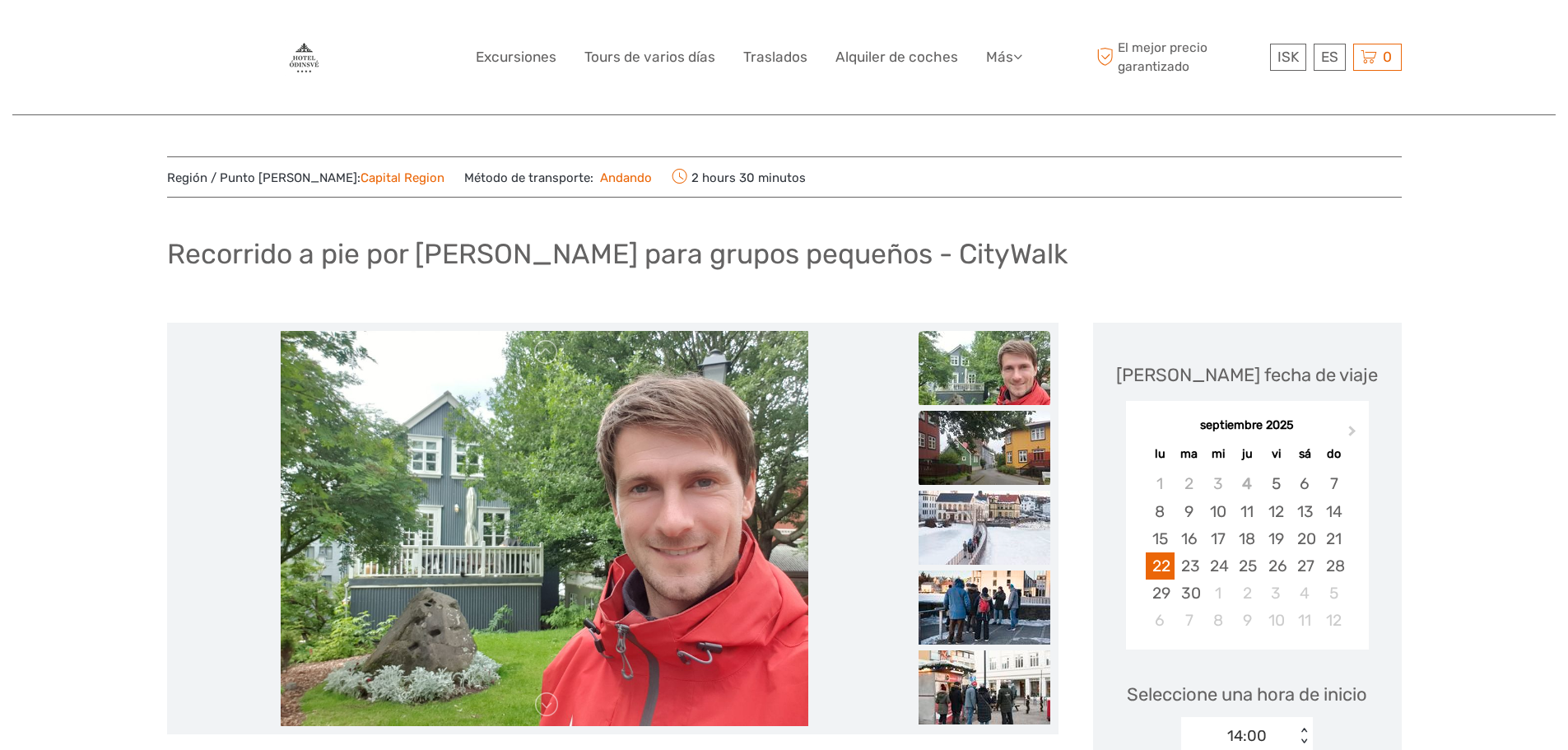
click at [978, 442] on img at bounding box center [984, 448] width 131 height 74
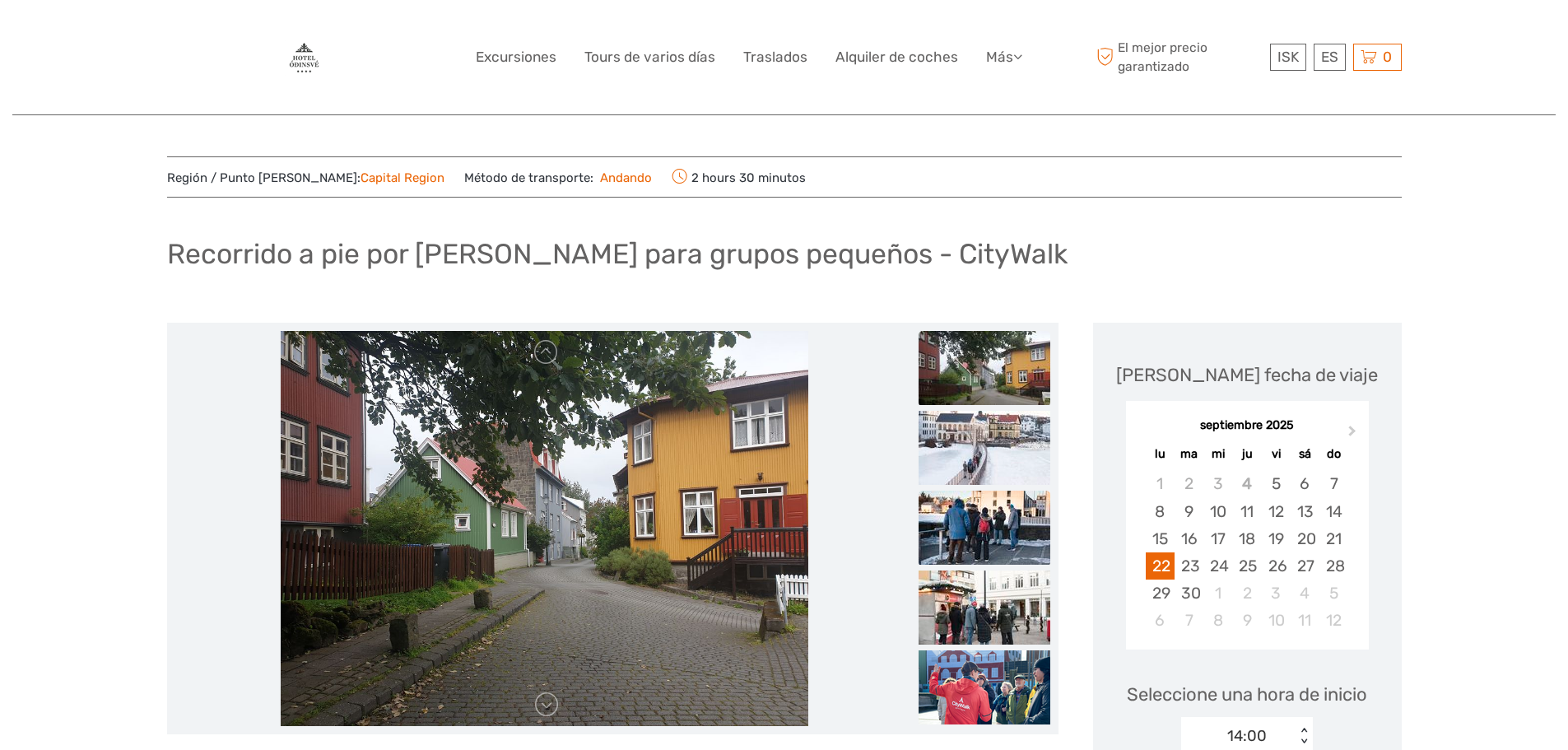
click at [983, 510] on img at bounding box center [984, 527] width 131 height 74
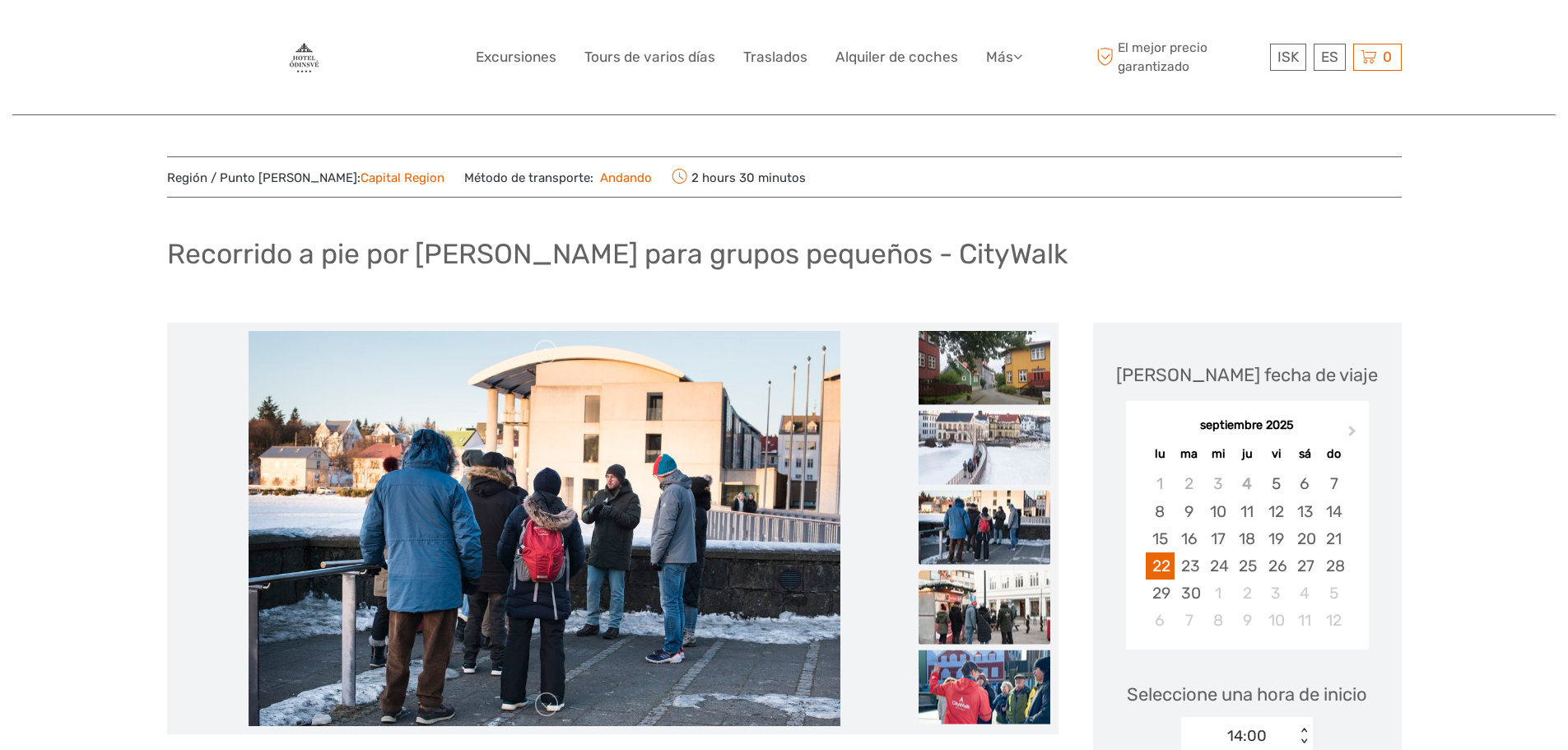
click at [988, 590] on img at bounding box center [984, 607] width 131 height 74
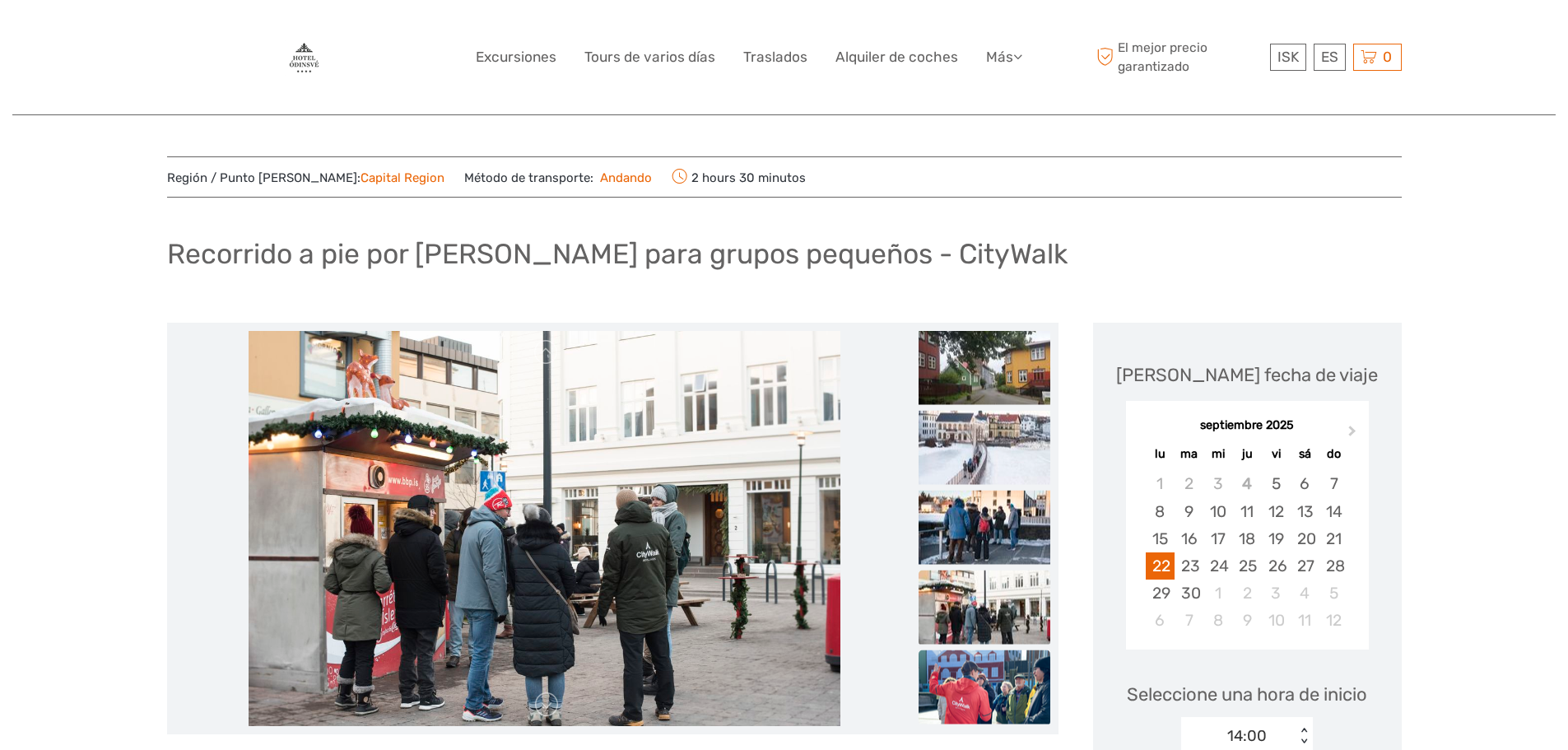
click at [962, 681] on img at bounding box center [984, 687] width 131 height 74
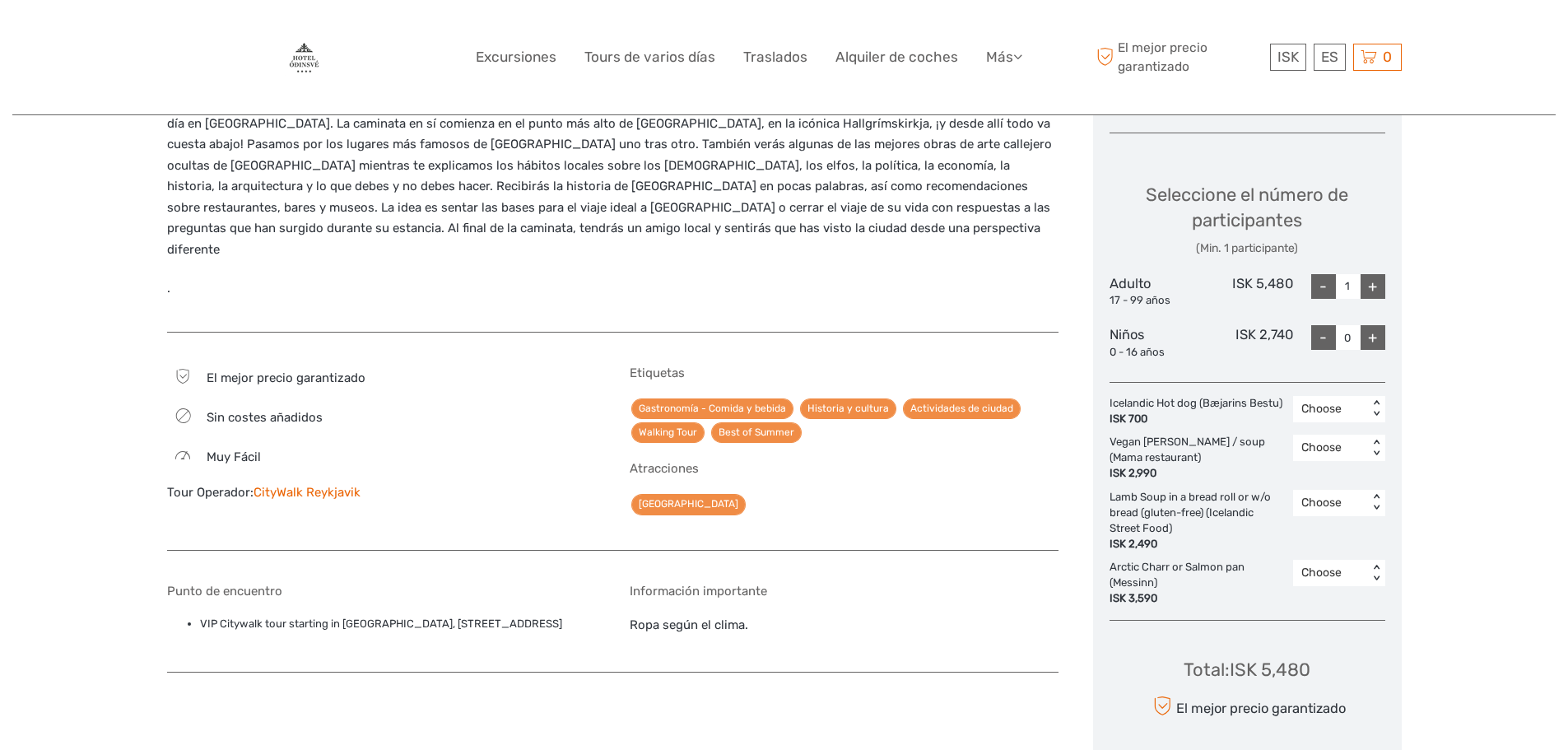
scroll to position [741, 0]
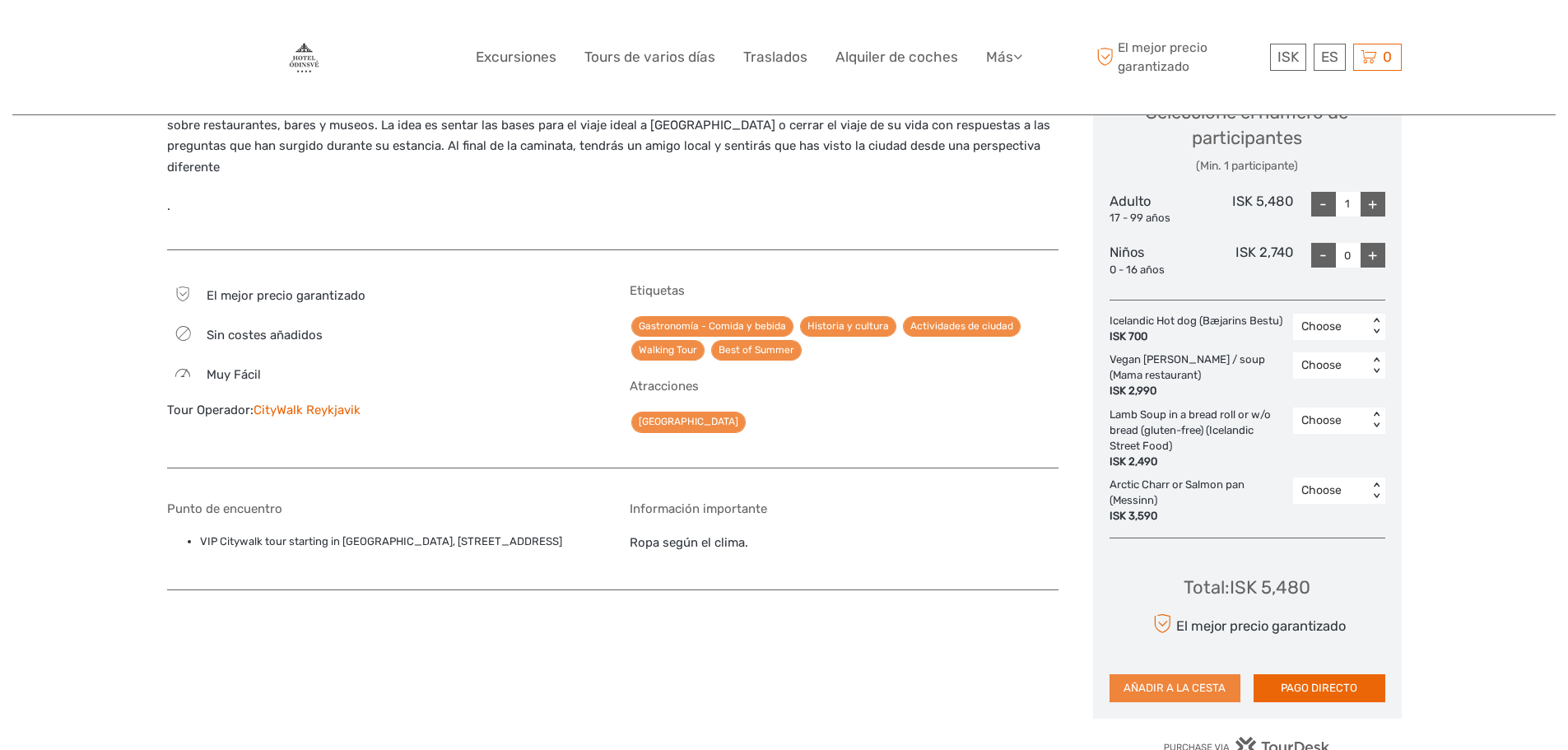
click at [1204, 680] on button "AÑADIR A LA CESTA" at bounding box center [1175, 688] width 131 height 28
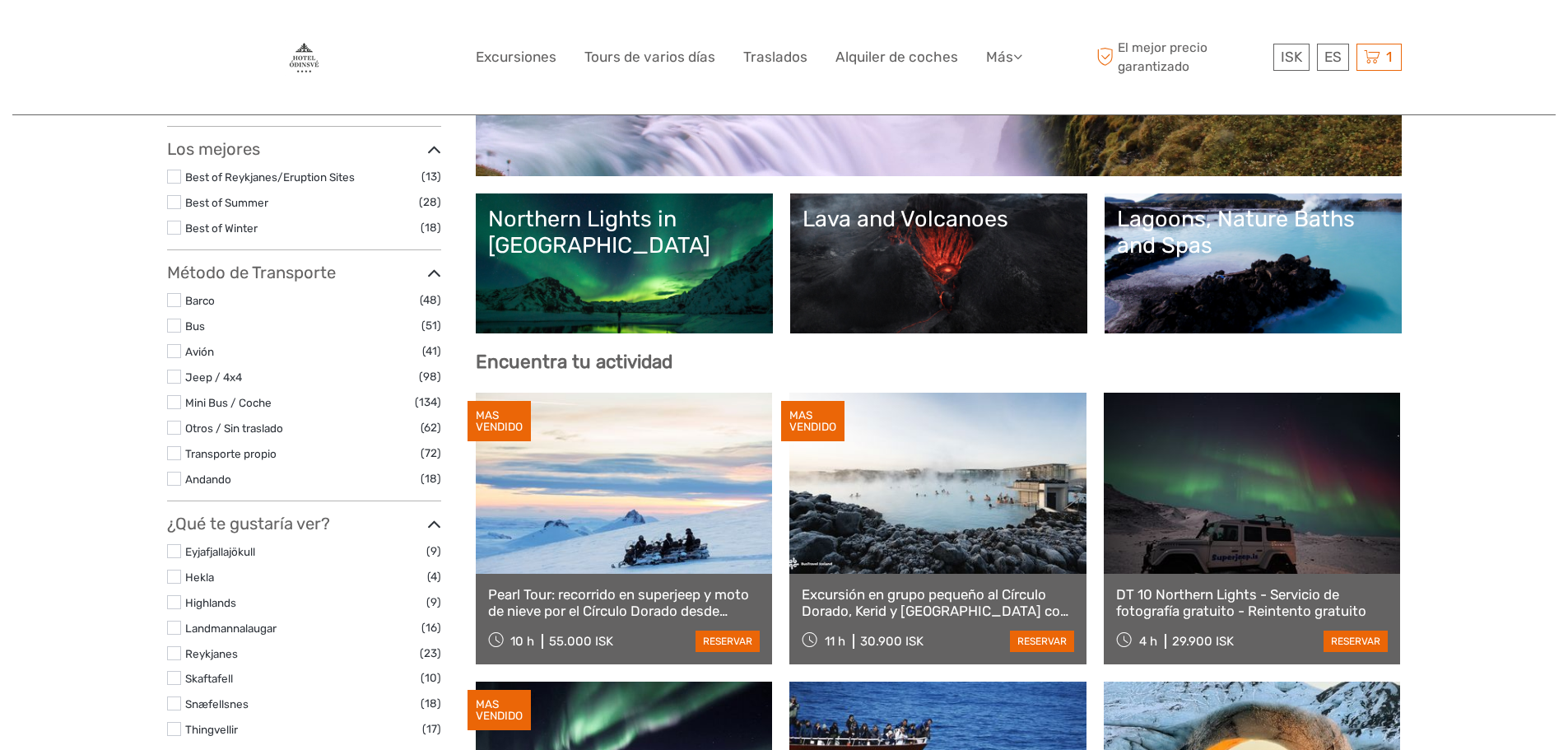
scroll to position [329, 0]
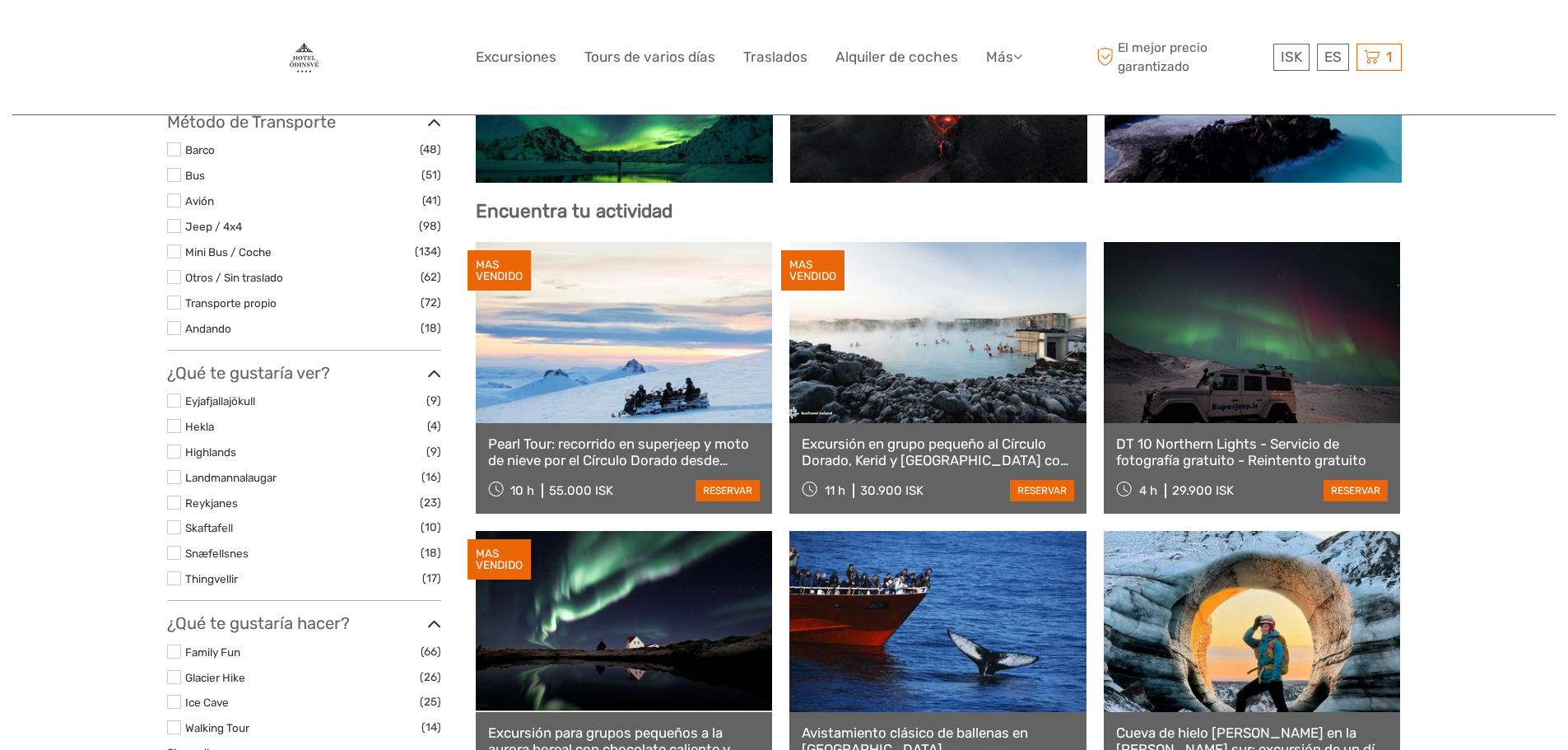
select select
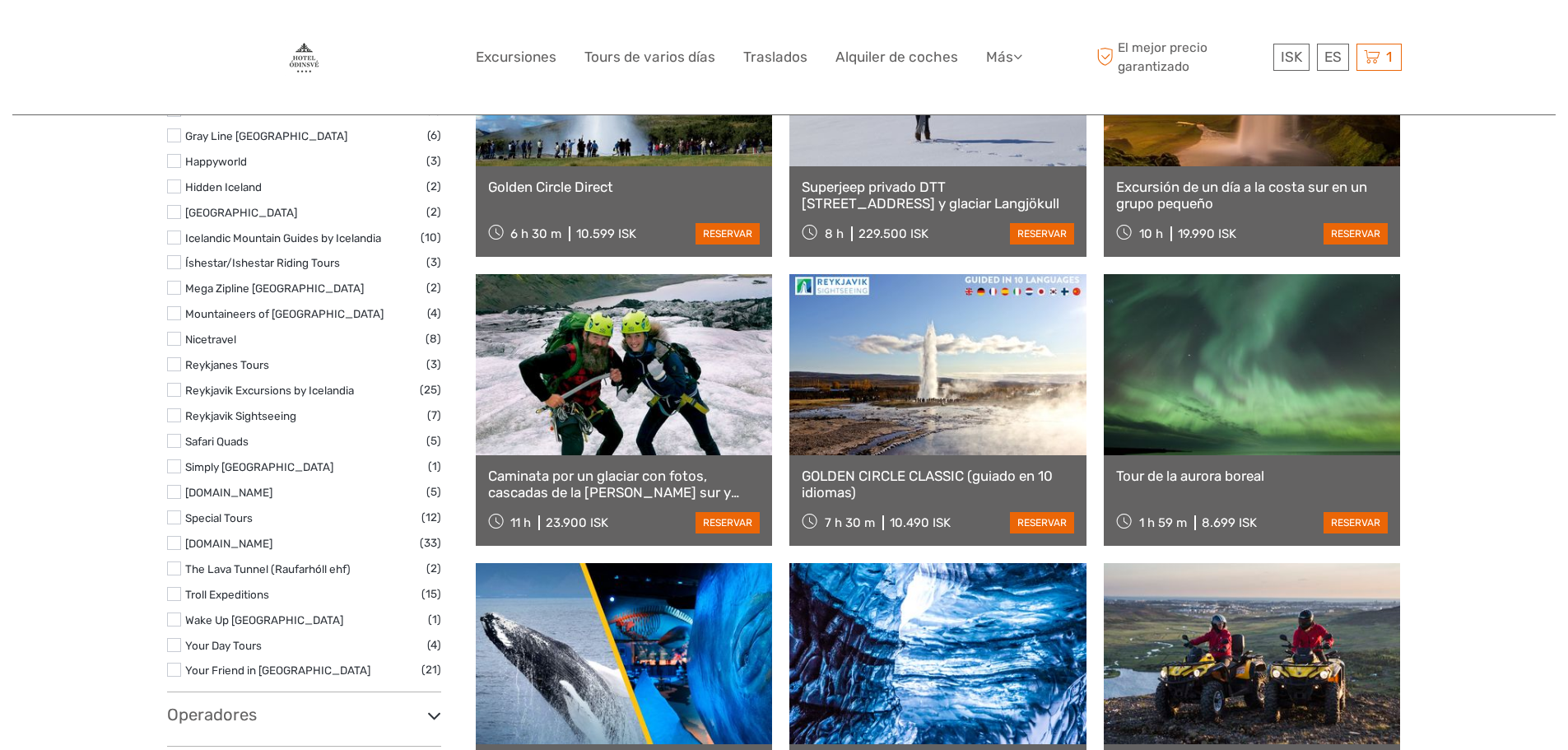
scroll to position [1589, 0]
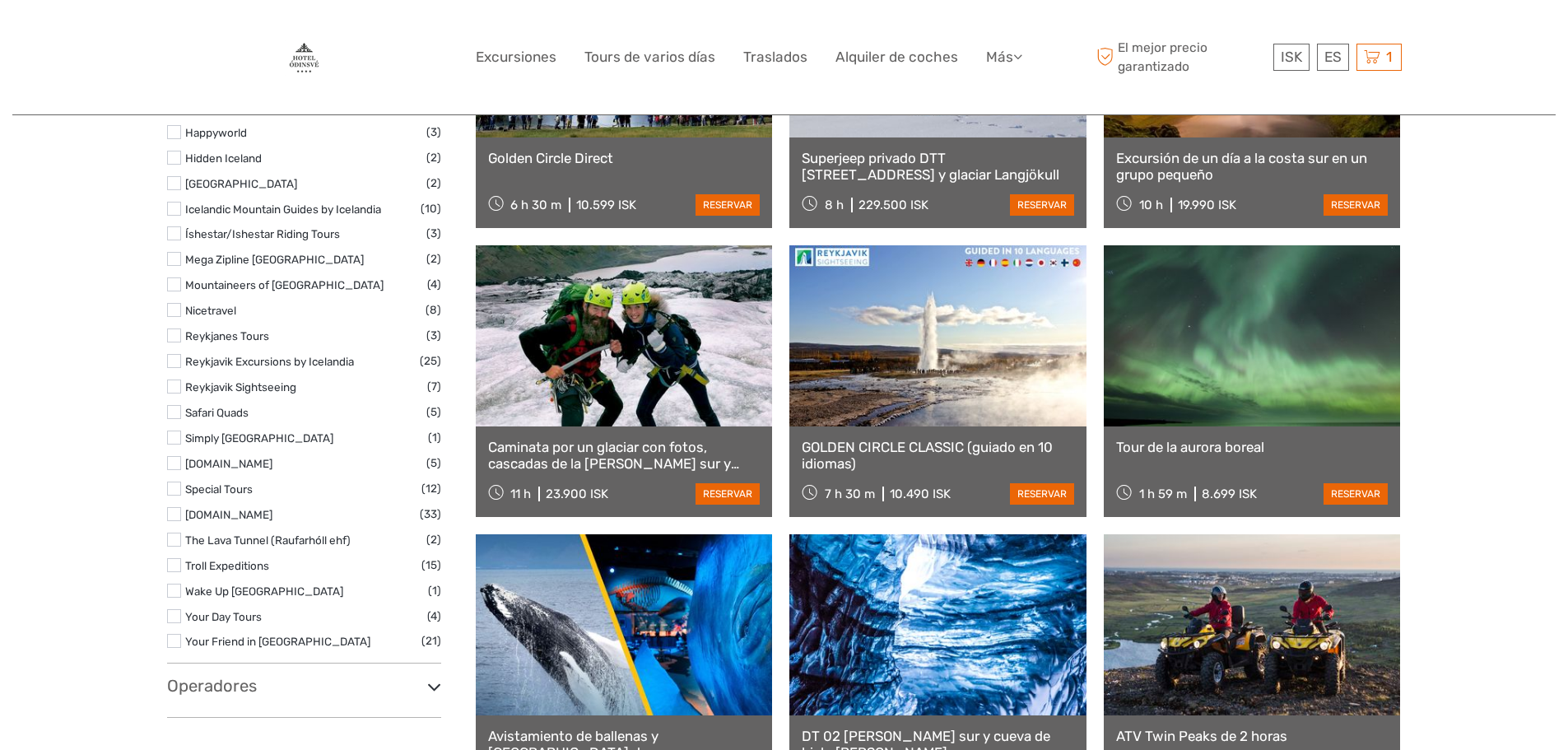
click at [427, 685] on icon at bounding box center [434, 687] width 14 height 22
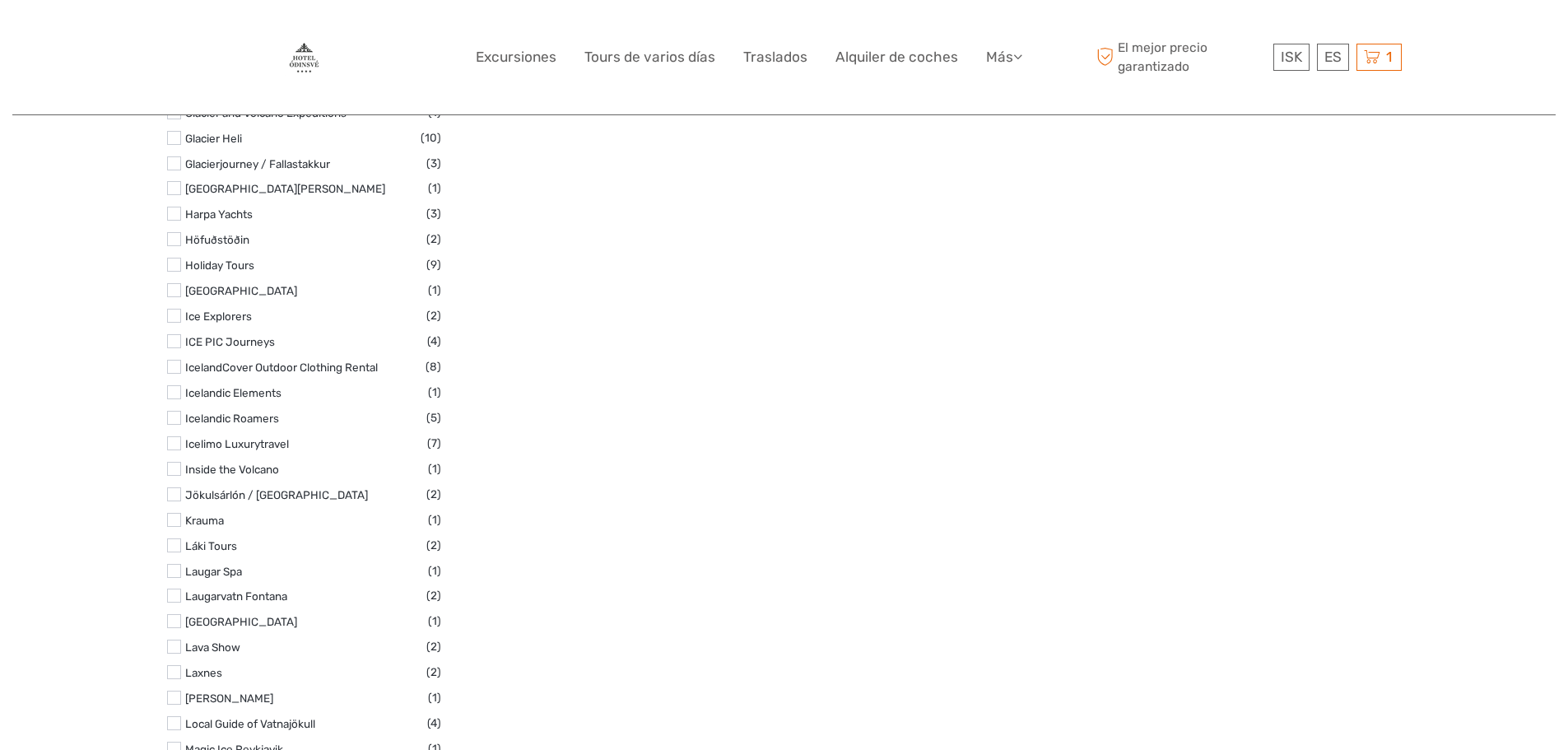
scroll to position [3071, 0]
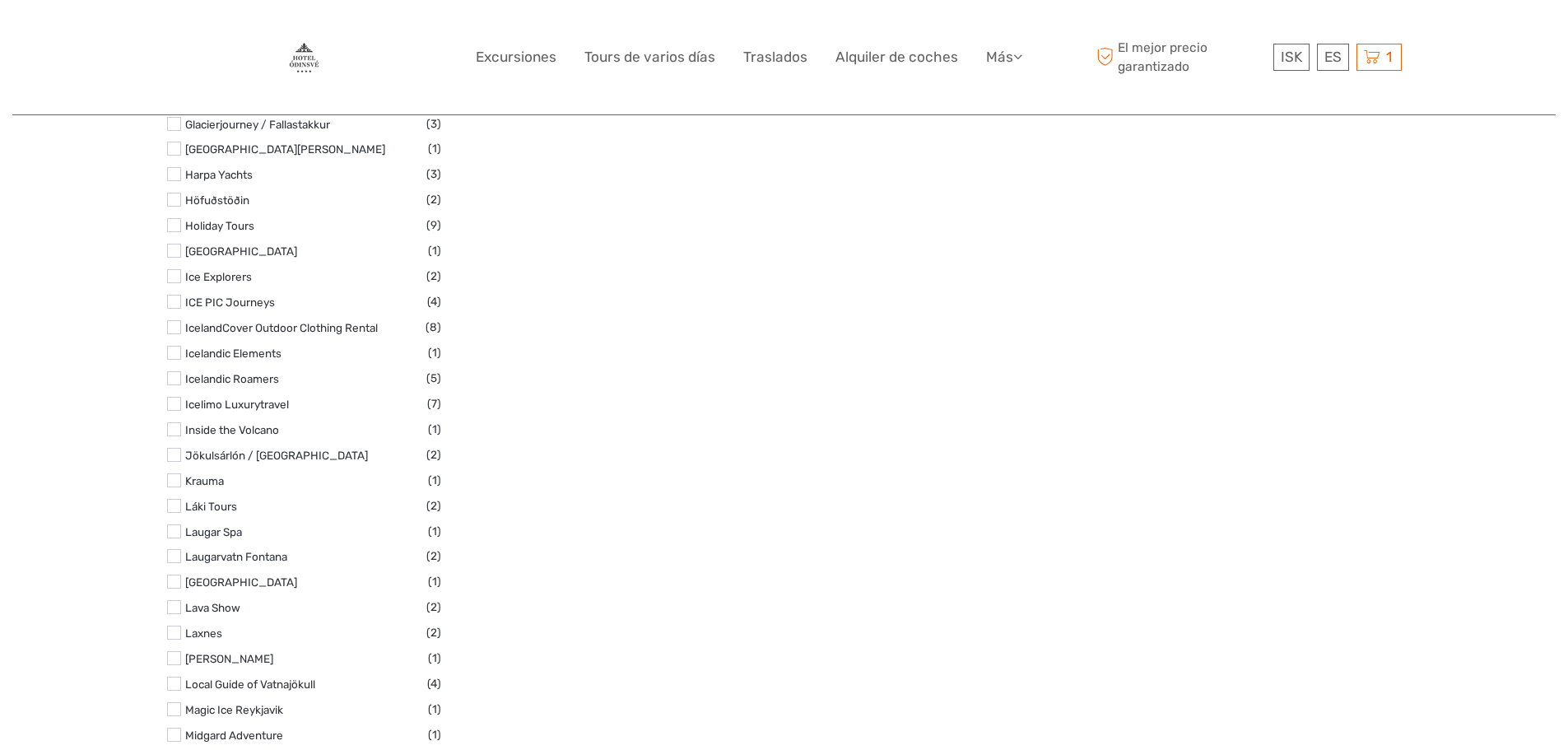
click at [174, 607] on label at bounding box center [174, 607] width 14 height 14
click at [0, 0] on input "checkbox" at bounding box center [0, 0] width 0 height 0
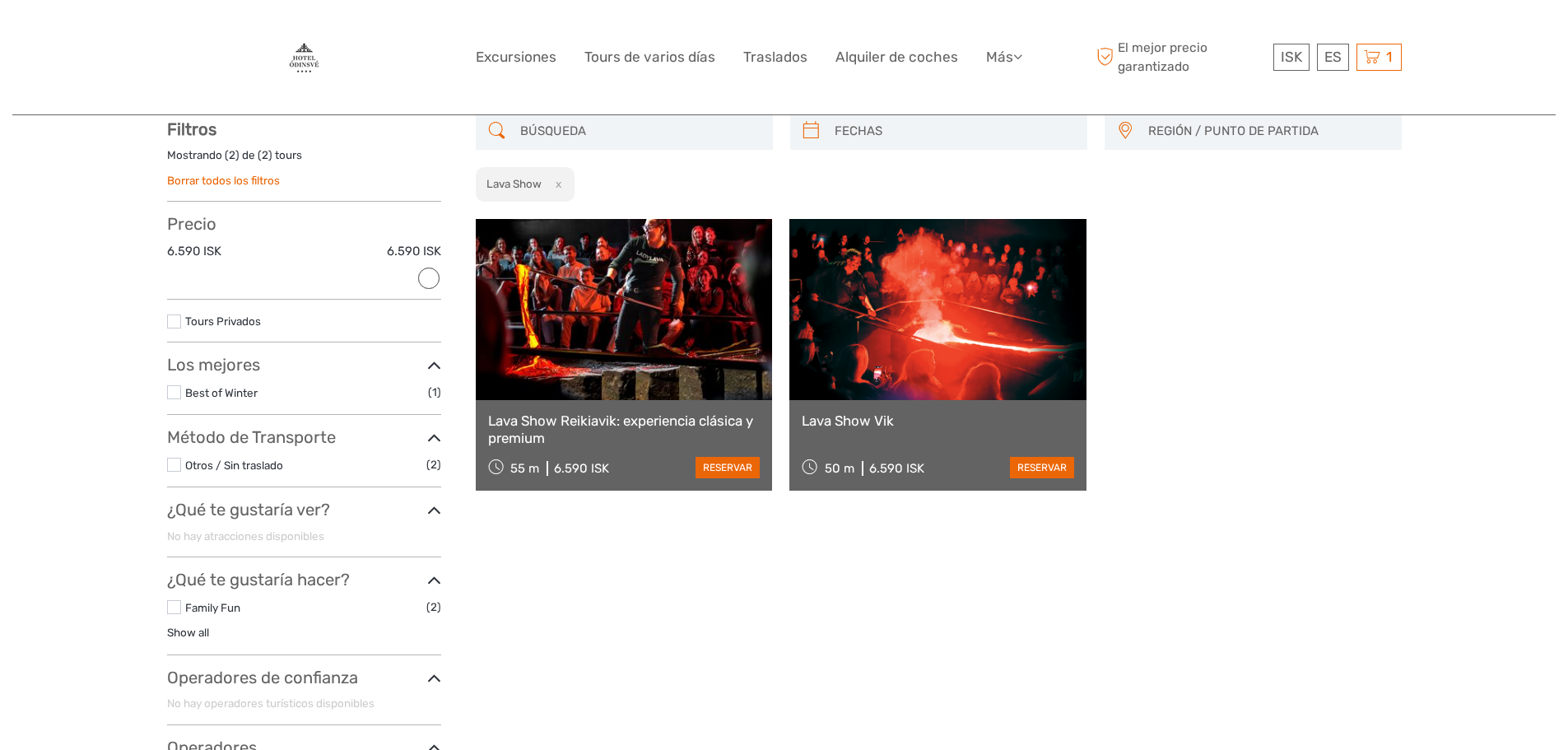
scroll to position [94, 0]
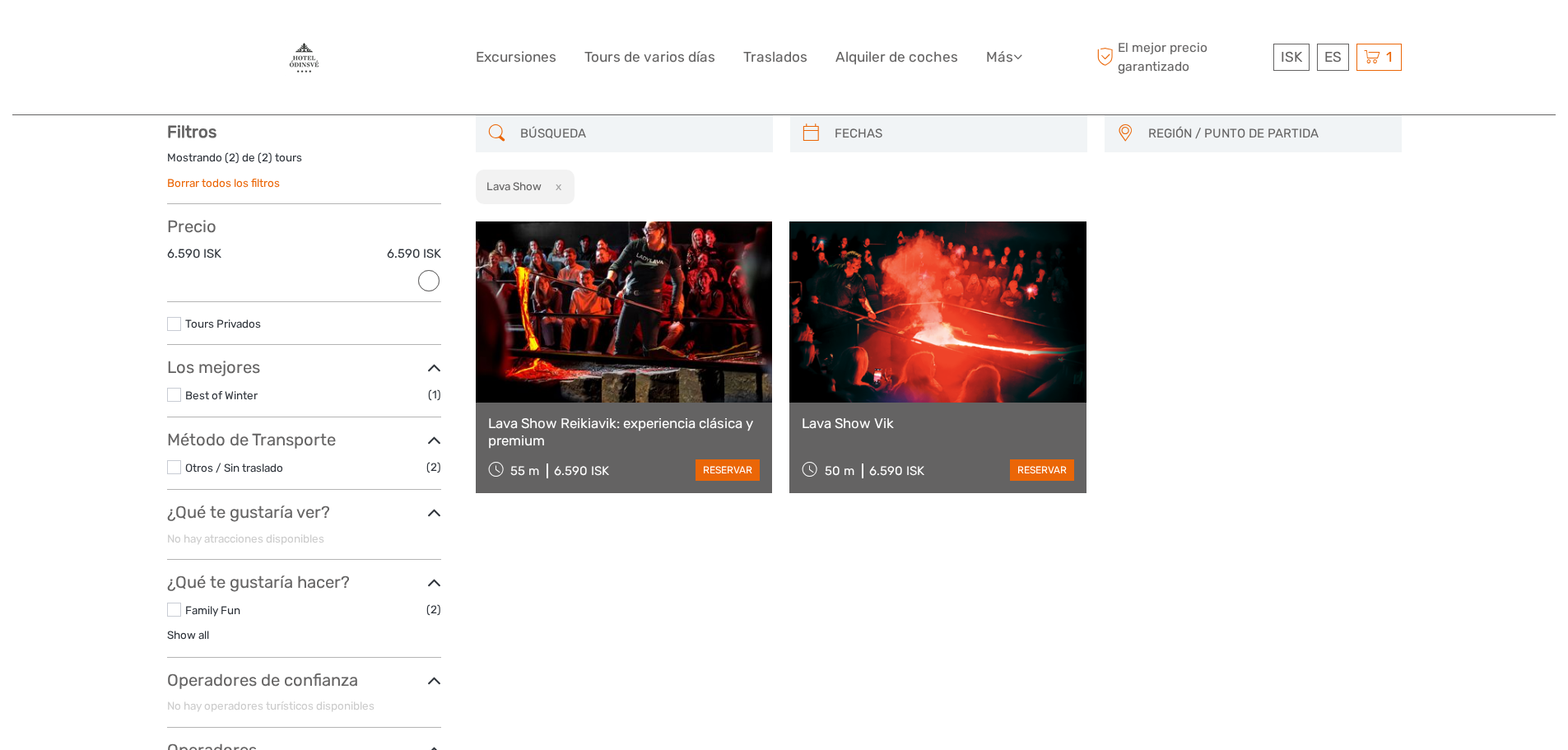
click at [621, 365] on link at bounding box center [625, 312] width 297 height 181
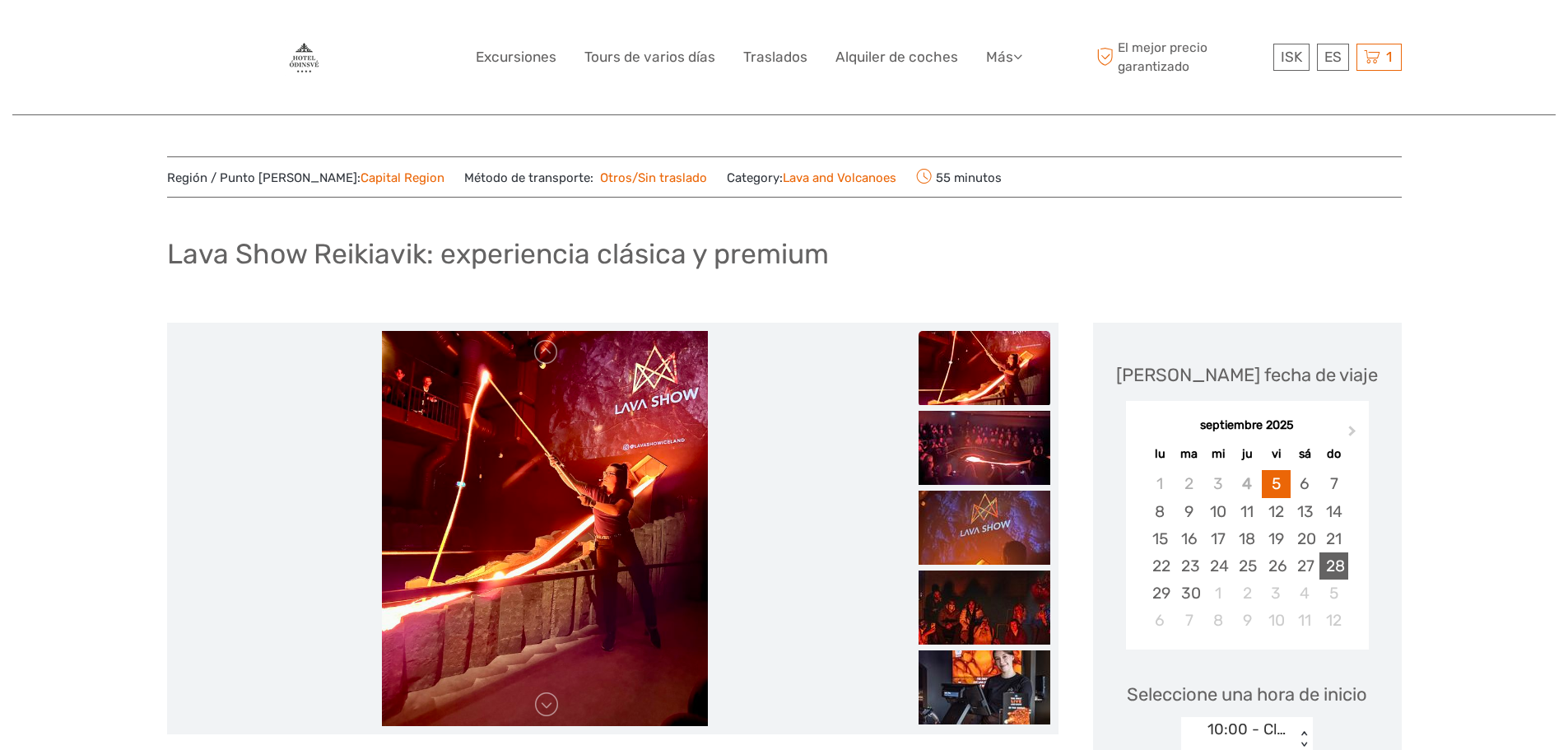
click at [1340, 569] on div "28" at bounding box center [1334, 566] width 29 height 27
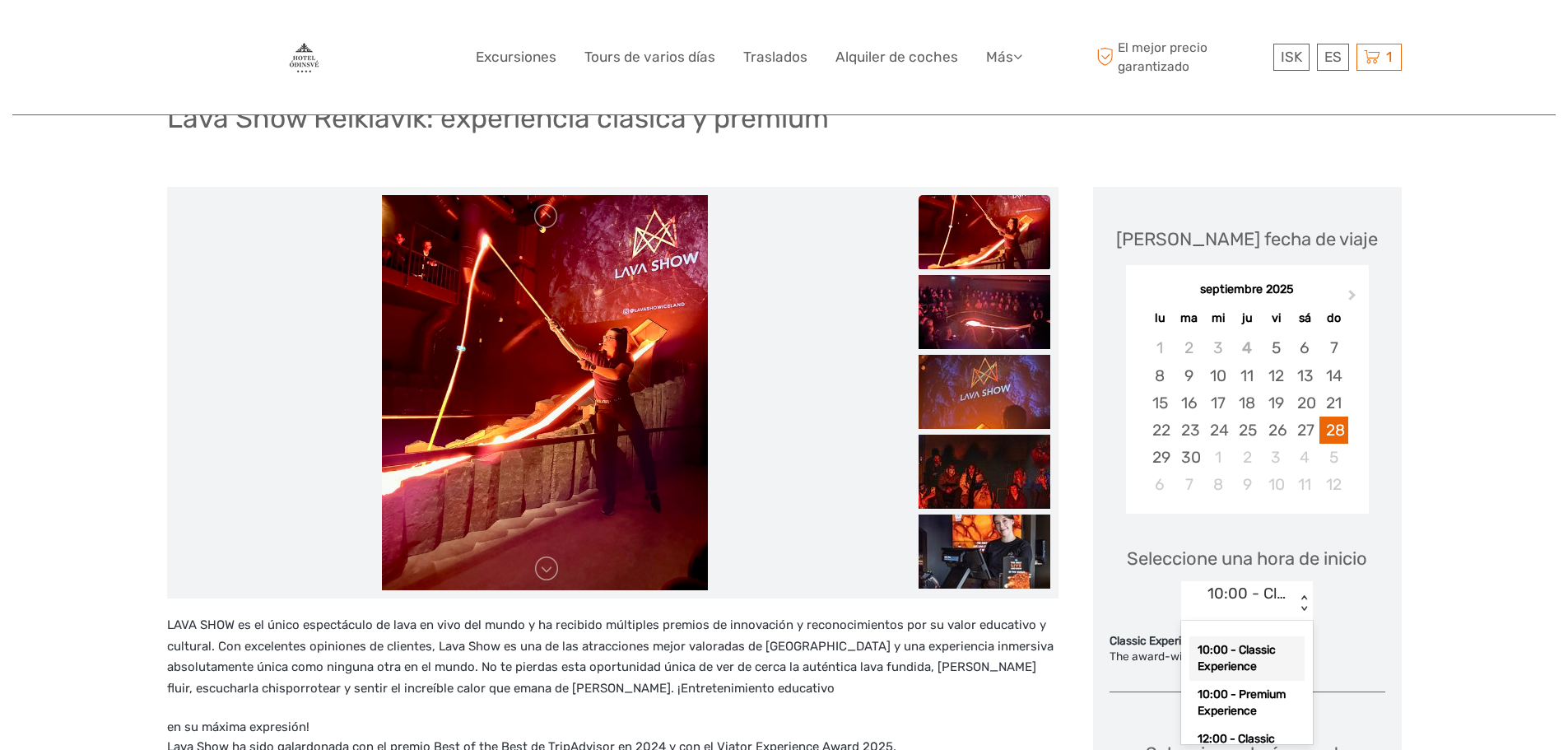
click at [1306, 620] on div "option 10:00 - Classic Experience selected, 1 of 12. 12 results available. Use …" at bounding box center [1247, 601] width 131 height 40
